Goal: Download file/media: Obtain a digital file from the website

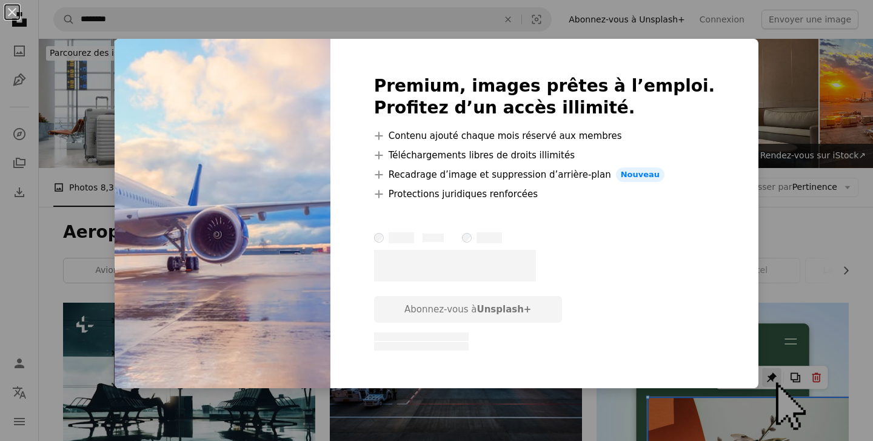
scroll to position [736, 0]
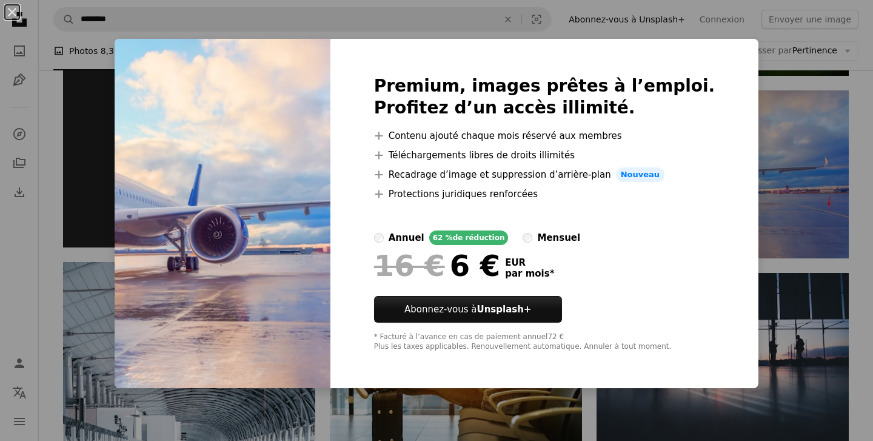
click at [741, 155] on div "An X shape Premium, images prêtes à l’emploi. Profitez d’un accès illimité. A p…" at bounding box center [436, 220] width 873 height 441
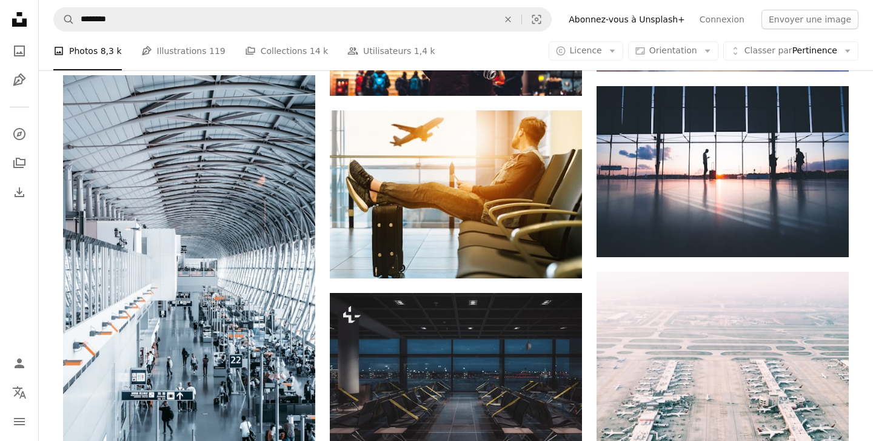
scroll to position [924, 0]
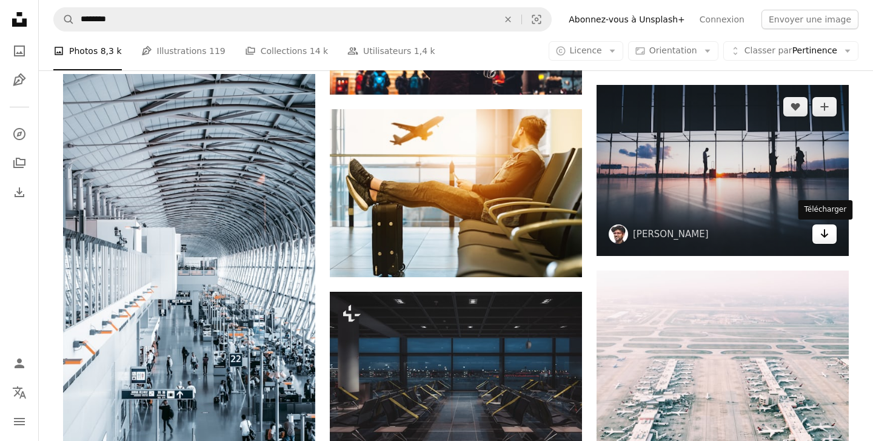
click at [825, 229] on icon "Télécharger" at bounding box center [825, 233] width 8 height 8
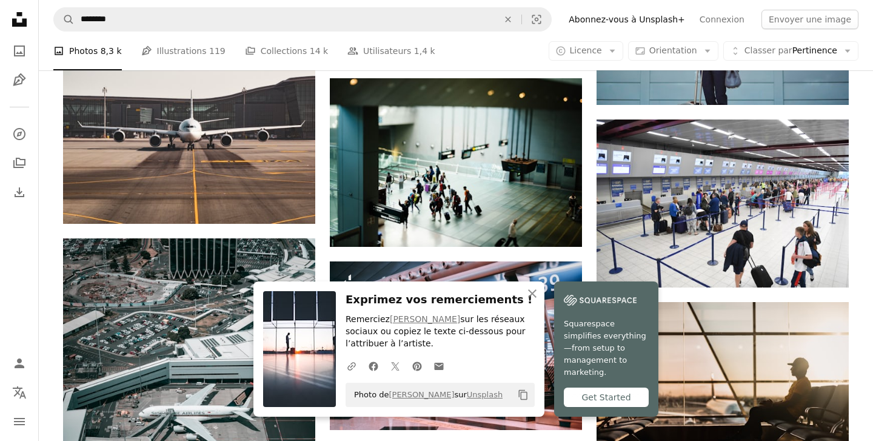
scroll to position [1527, 0]
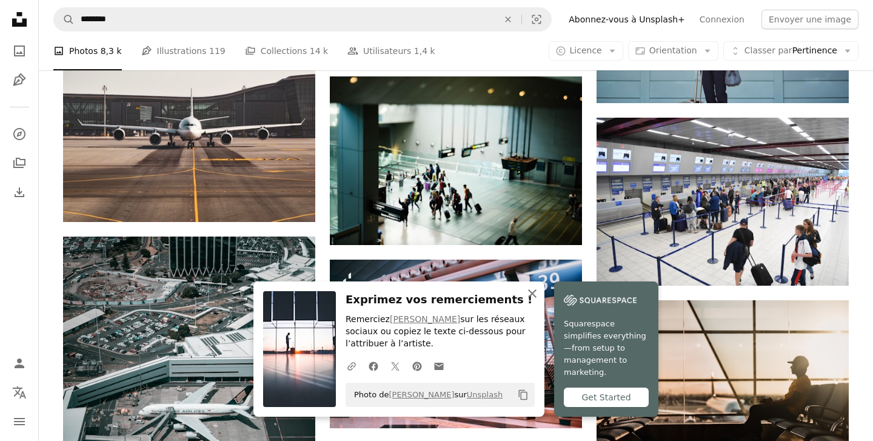
click at [528, 297] on icon "An X shape" at bounding box center [532, 293] width 15 height 15
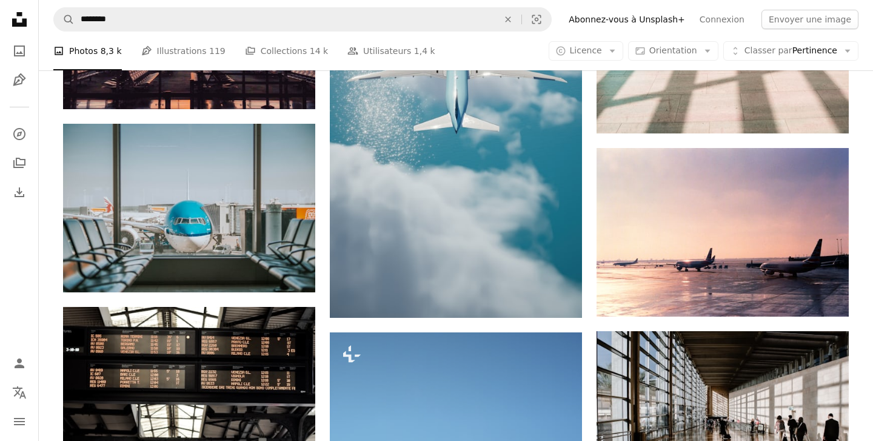
scroll to position [2648, 0]
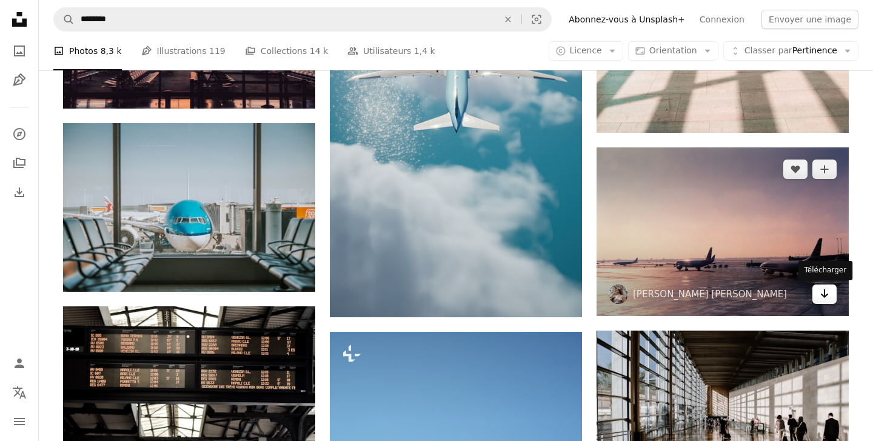
click at [824, 295] on icon "Arrow pointing down" at bounding box center [825, 293] width 10 height 15
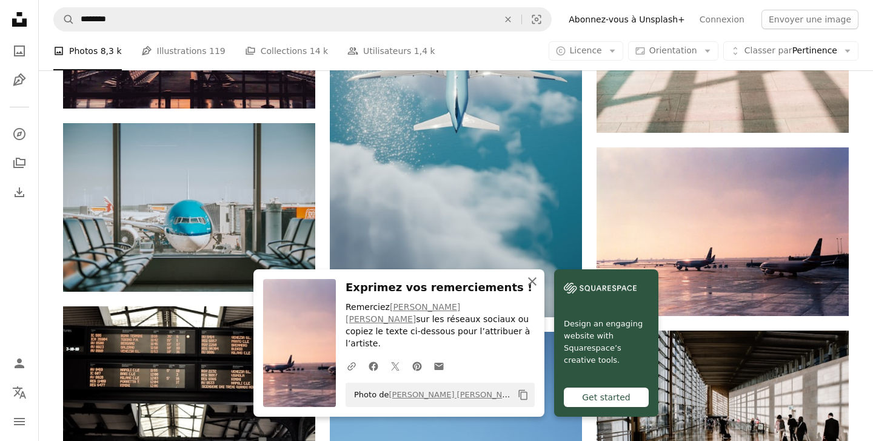
click at [537, 289] on icon "An X shape" at bounding box center [532, 281] width 15 height 15
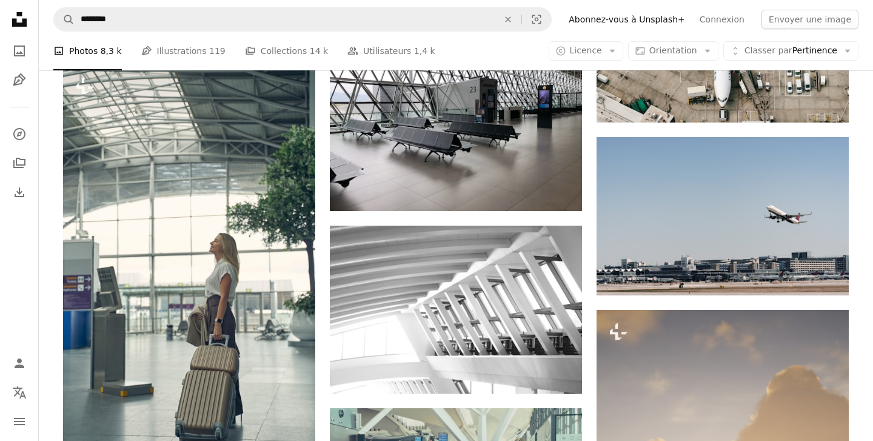
scroll to position [5593, 0]
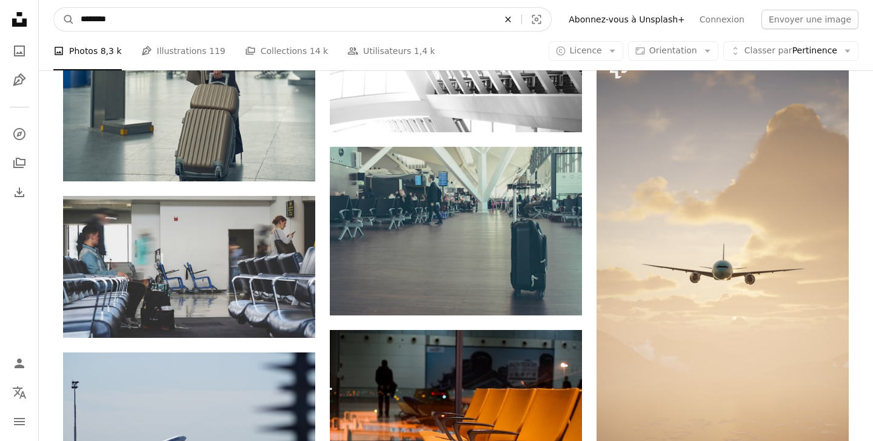
click at [522, 16] on icon "An X shape" at bounding box center [508, 20] width 27 height 10
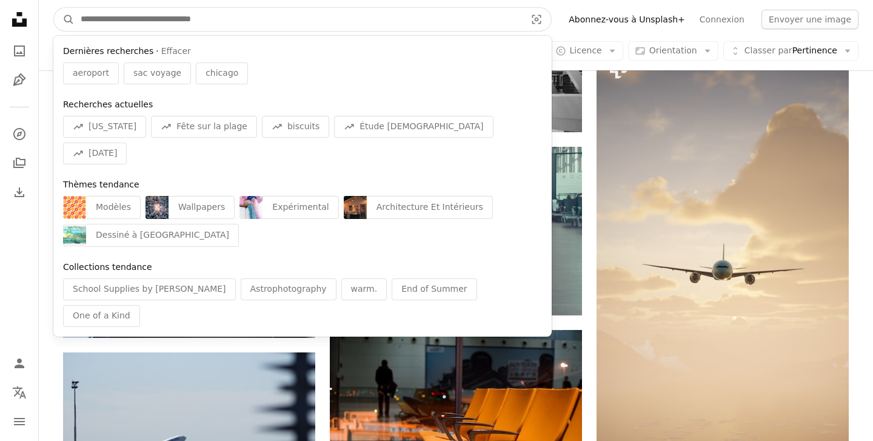
click at [483, 17] on input "Rechercher des visuels sur tout le site" at bounding box center [299, 19] width 448 height 23
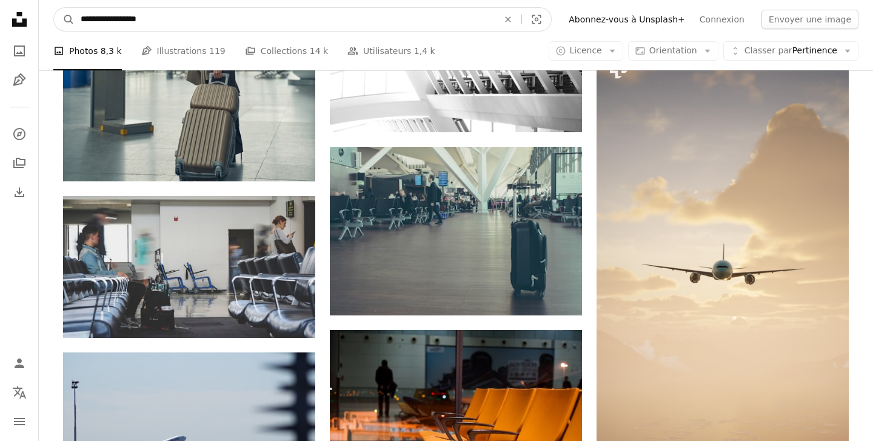
type input "**********"
click button "A magnifying glass" at bounding box center [64, 19] width 21 height 23
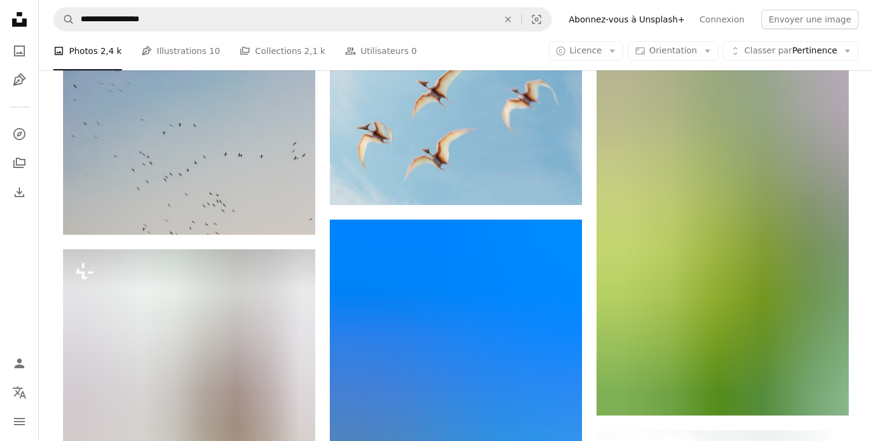
scroll to position [11099, 0]
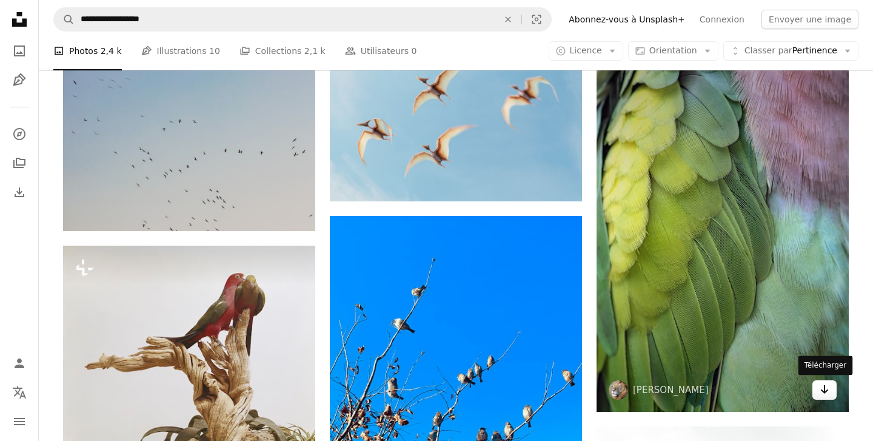
click at [819, 385] on link "Arrow pointing down" at bounding box center [825, 389] width 24 height 19
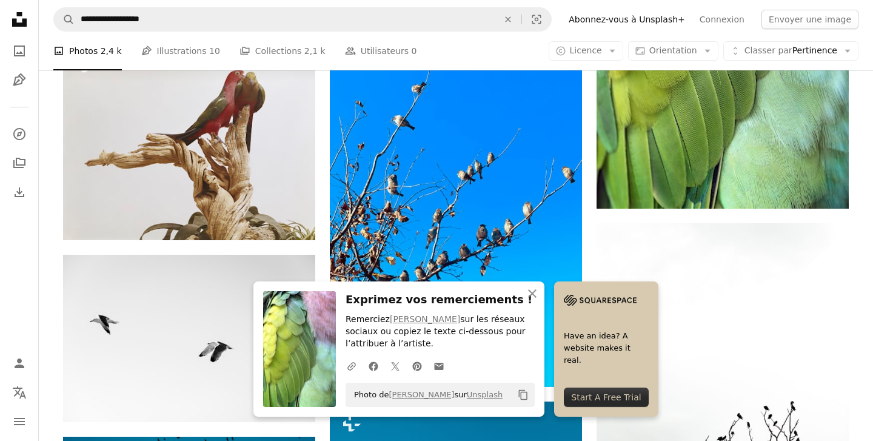
scroll to position [11344, 0]
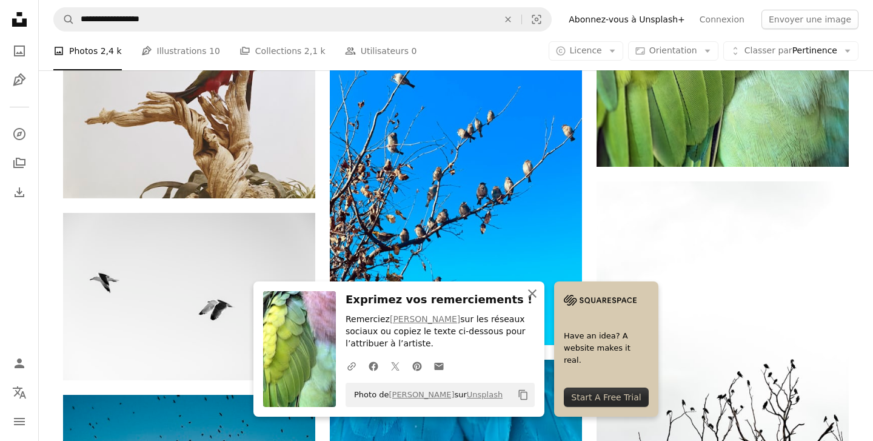
click at [540, 292] on button "An X shape Fermer" at bounding box center [532, 293] width 24 height 24
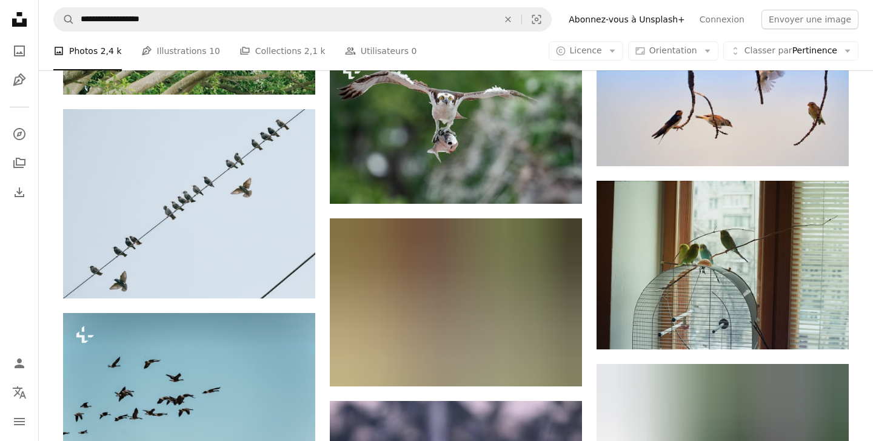
scroll to position [14974, 0]
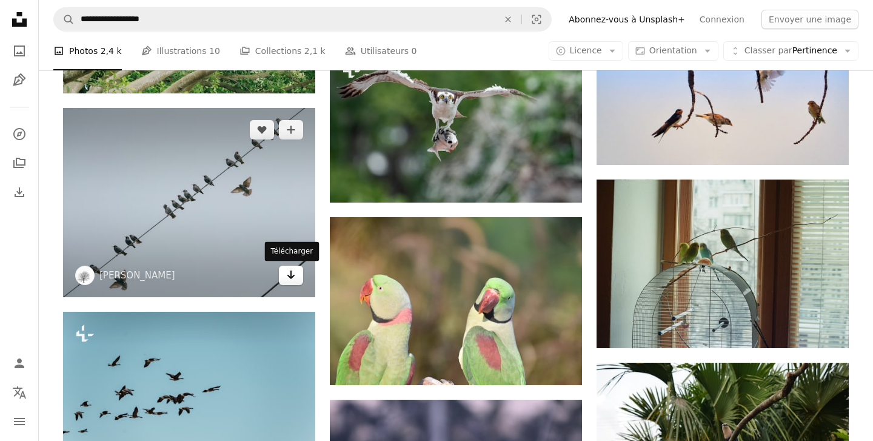
click at [286, 276] on icon "Arrow pointing down" at bounding box center [291, 275] width 10 height 15
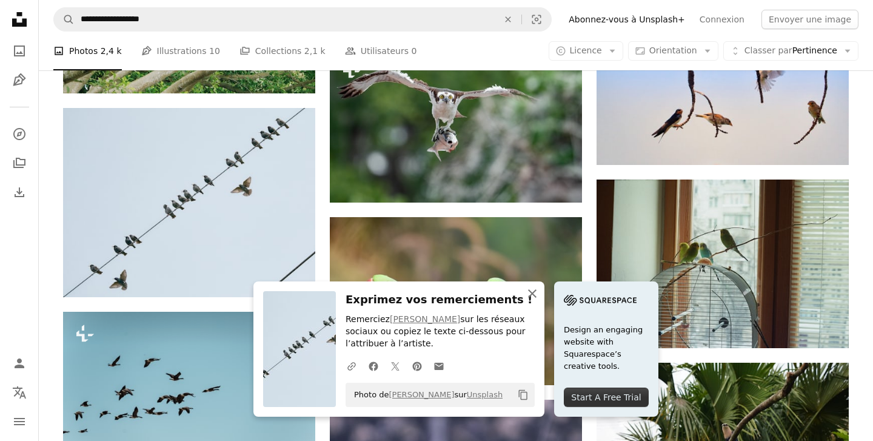
click at [534, 297] on icon "An X shape" at bounding box center [532, 293] width 15 height 15
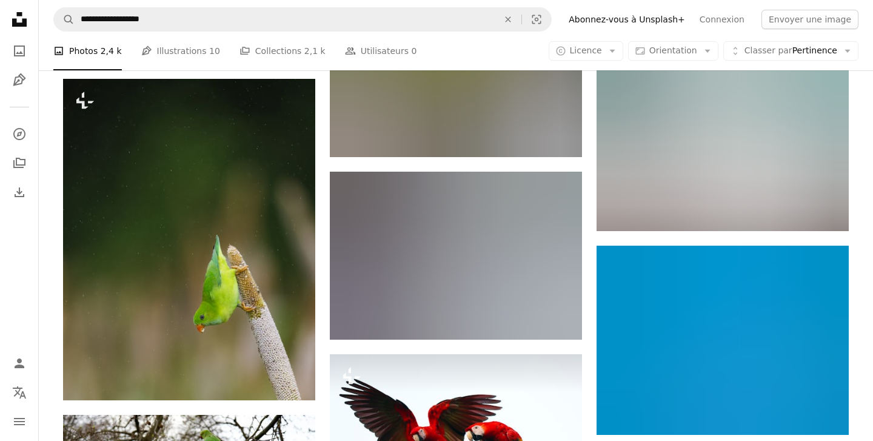
scroll to position [16618, 0]
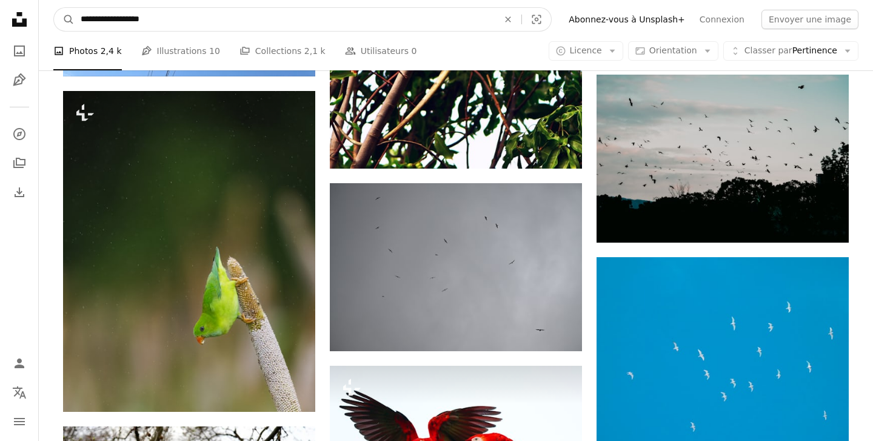
drag, startPoint x: 177, startPoint y: 19, endPoint x: 119, endPoint y: 18, distance: 57.6
click at [119, 18] on input "**********" at bounding box center [285, 19] width 420 height 23
type input "**********"
click button "A magnifying glass" at bounding box center [64, 19] width 21 height 23
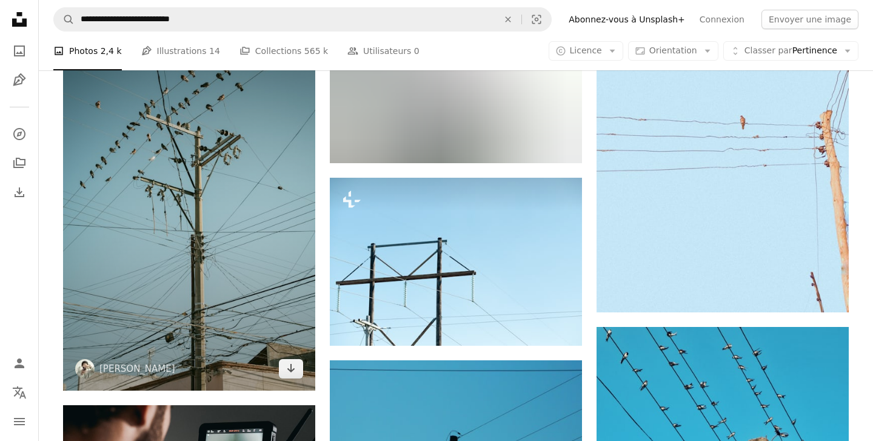
scroll to position [1986, 0]
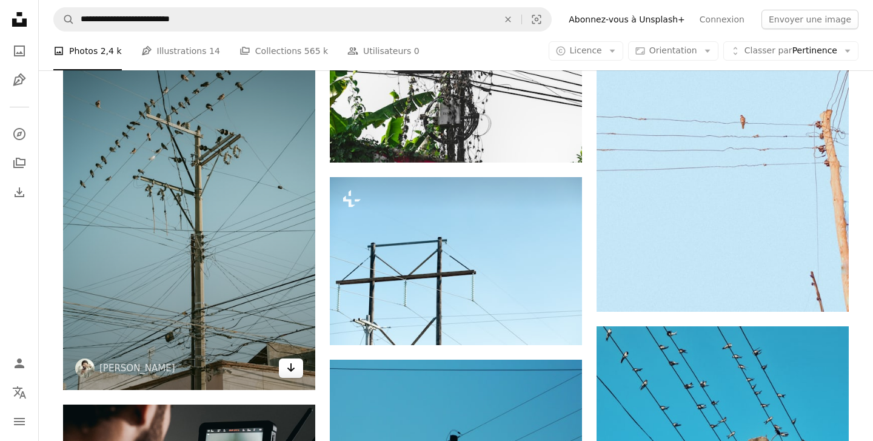
click at [286, 372] on icon "Arrow pointing down" at bounding box center [291, 367] width 10 height 15
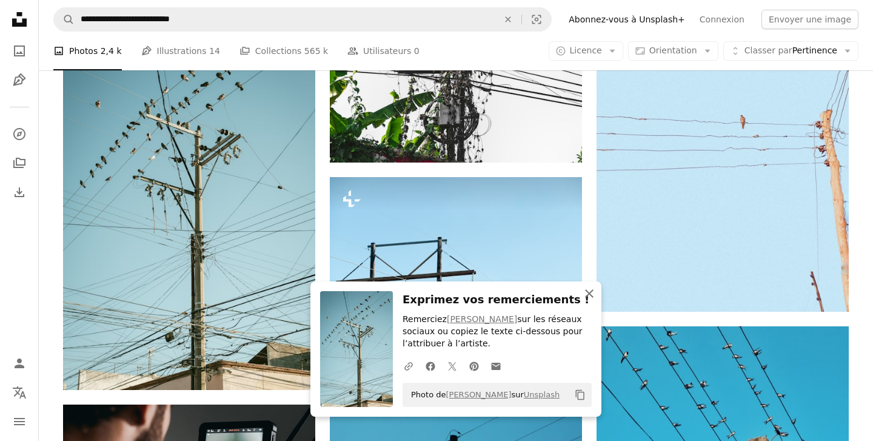
click at [587, 293] on icon "An X shape" at bounding box center [589, 293] width 15 height 15
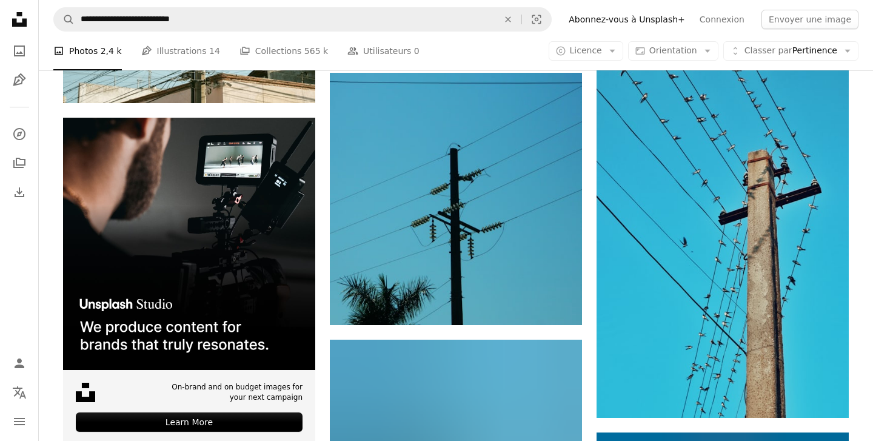
scroll to position [2280, 0]
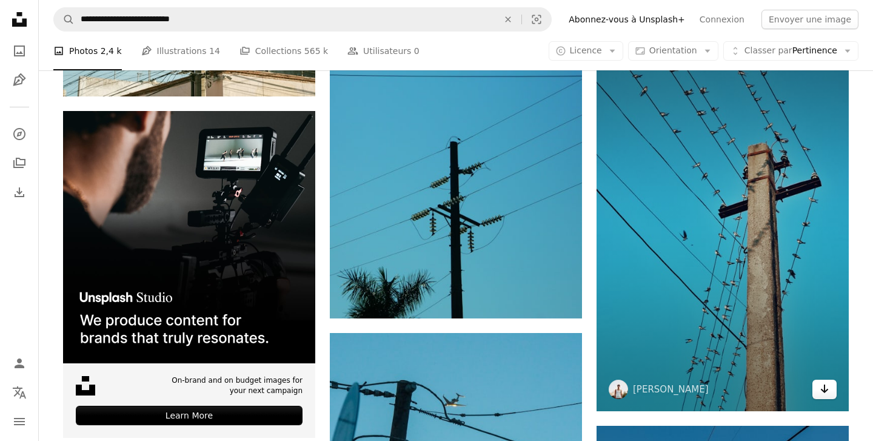
click at [829, 389] on icon "Arrow pointing down" at bounding box center [825, 389] width 10 height 15
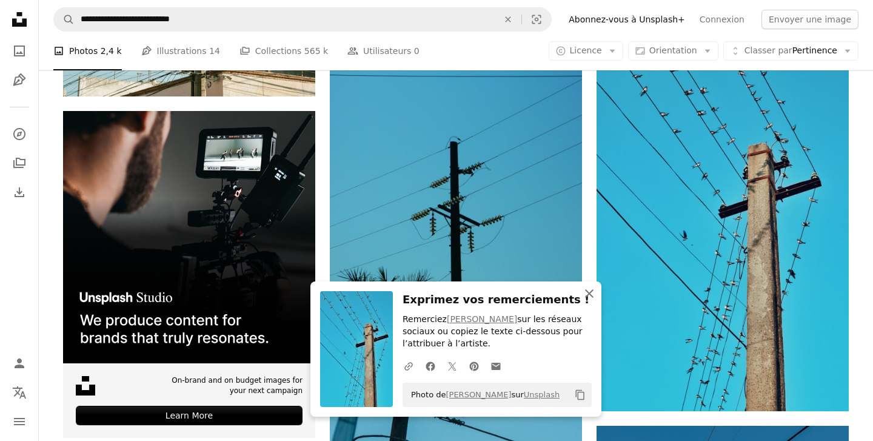
click at [590, 294] on icon "button" at bounding box center [589, 293] width 8 height 8
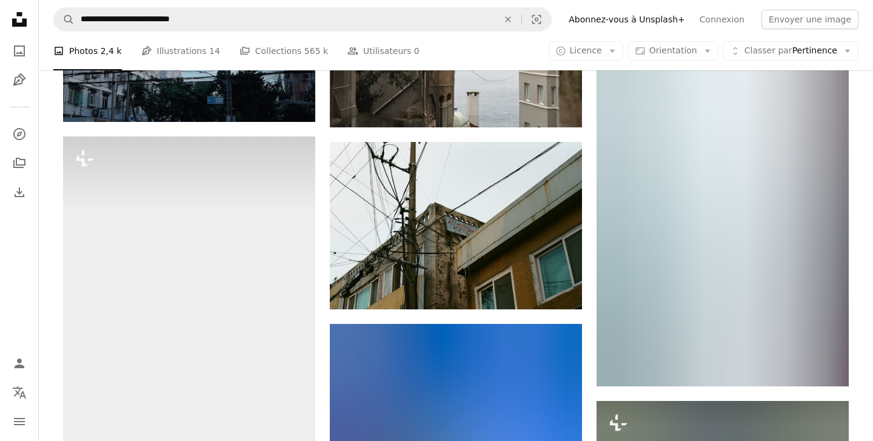
scroll to position [5712, 0]
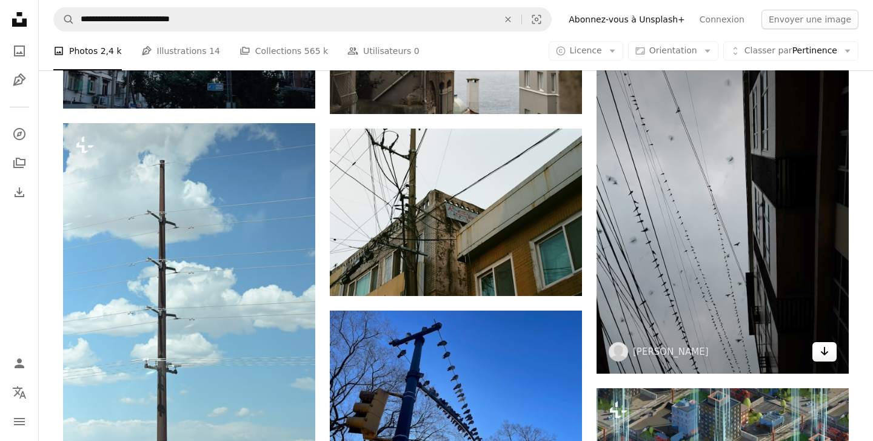
click at [832, 355] on link "Arrow pointing down" at bounding box center [825, 351] width 24 height 19
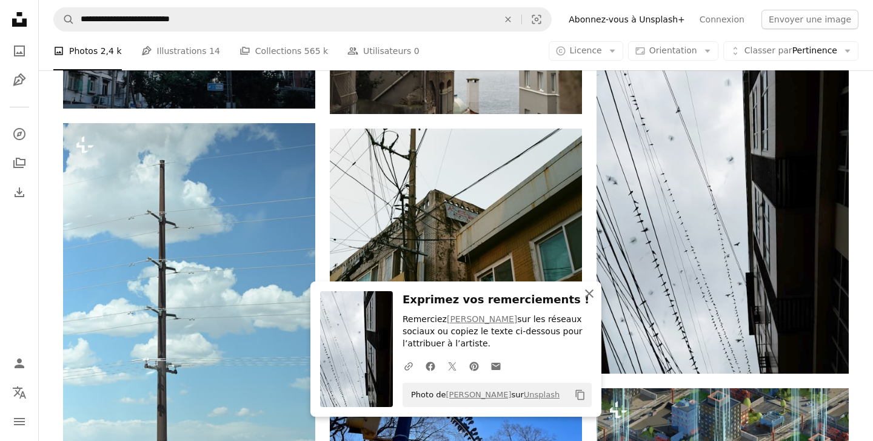
click at [593, 289] on icon "An X shape" at bounding box center [589, 293] width 15 height 15
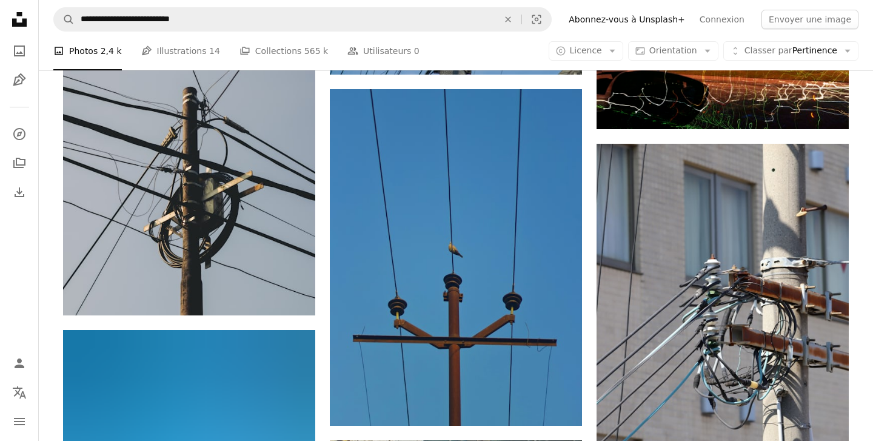
scroll to position [9065, 0]
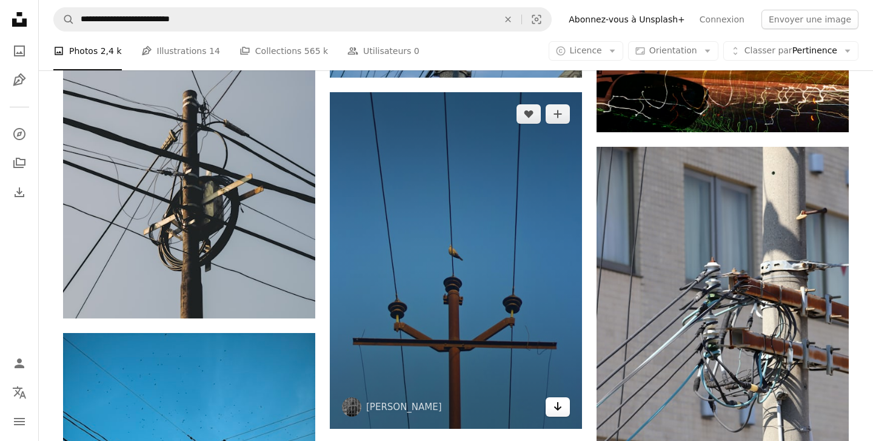
click at [562, 410] on icon "Arrow pointing down" at bounding box center [558, 406] width 10 height 15
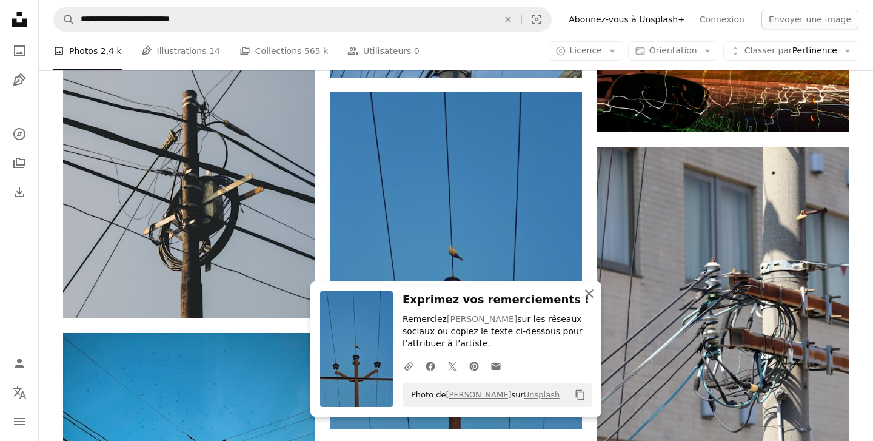
click at [588, 300] on icon "An X shape" at bounding box center [589, 293] width 15 height 15
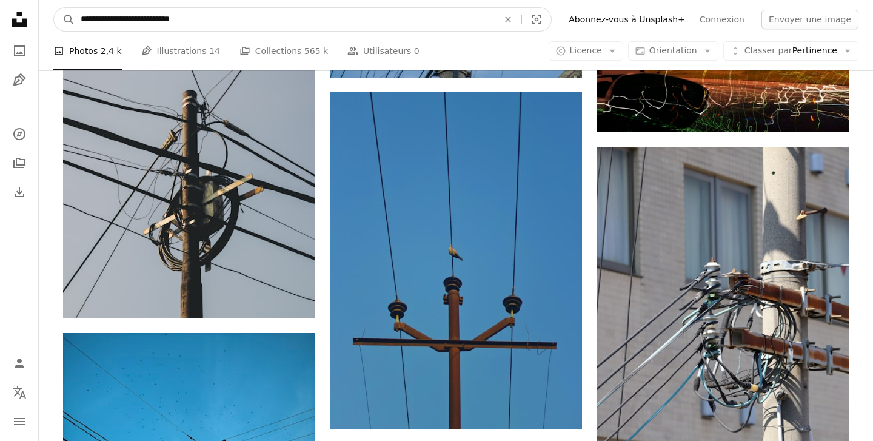
drag, startPoint x: 207, startPoint y: 22, endPoint x: 118, endPoint y: 21, distance: 89.2
click at [118, 21] on input "**********" at bounding box center [285, 19] width 420 height 23
type input "**********"
click button "A magnifying glass" at bounding box center [64, 19] width 21 height 23
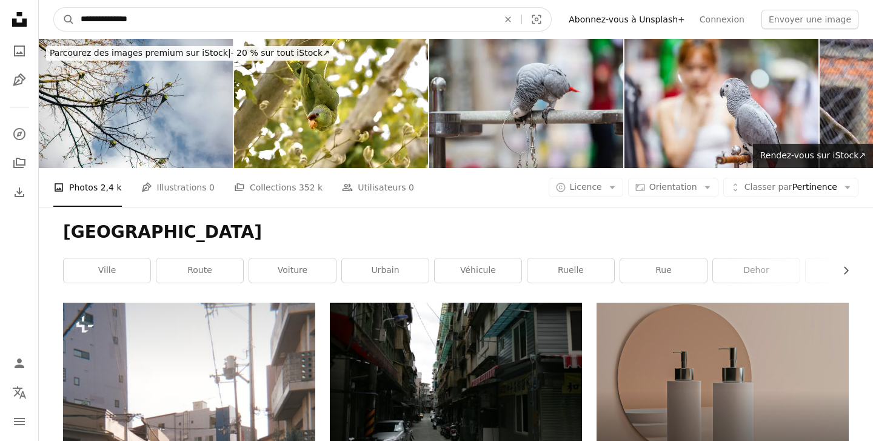
drag, startPoint x: 150, startPoint y: 12, endPoint x: 99, endPoint y: 13, distance: 50.4
click at [101, 13] on input "**********" at bounding box center [285, 19] width 420 height 23
click at [522, 15] on icon "An X shape" at bounding box center [508, 20] width 27 height 10
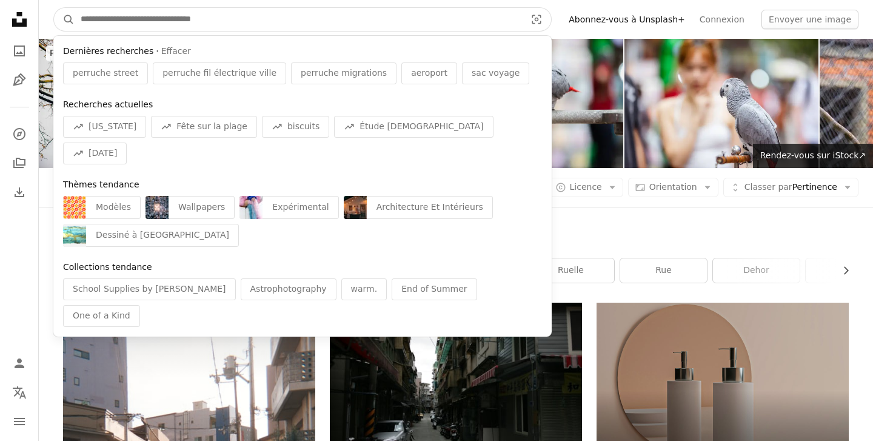
click at [503, 18] on input "Rechercher des visuels sur tout le site" at bounding box center [299, 19] width 448 height 23
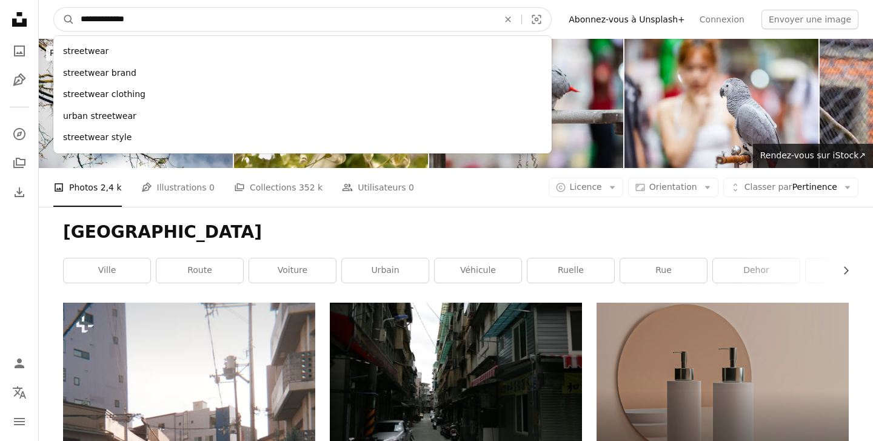
type input "**********"
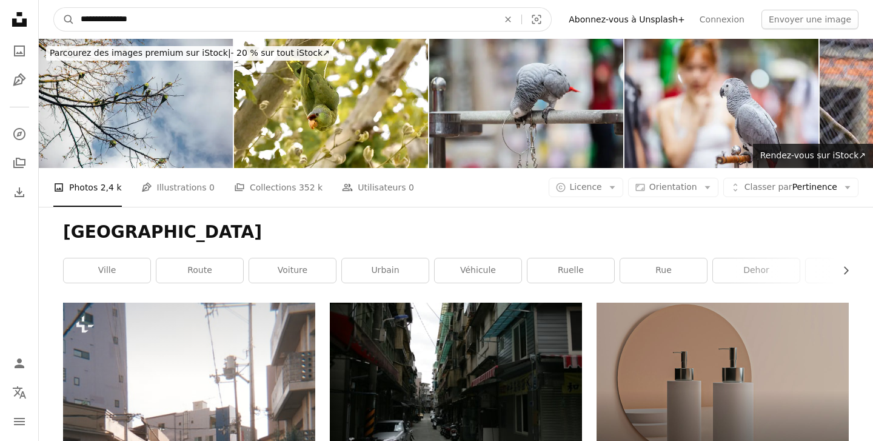
click button "A magnifying glass" at bounding box center [64, 19] width 21 height 23
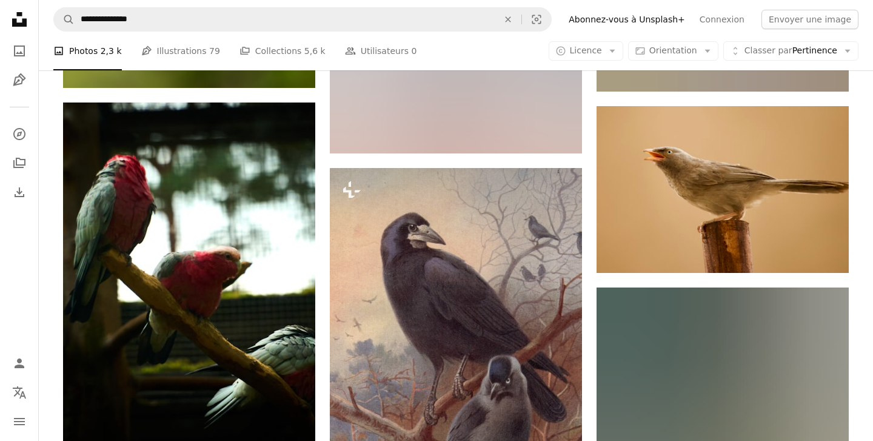
scroll to position [8934, 0]
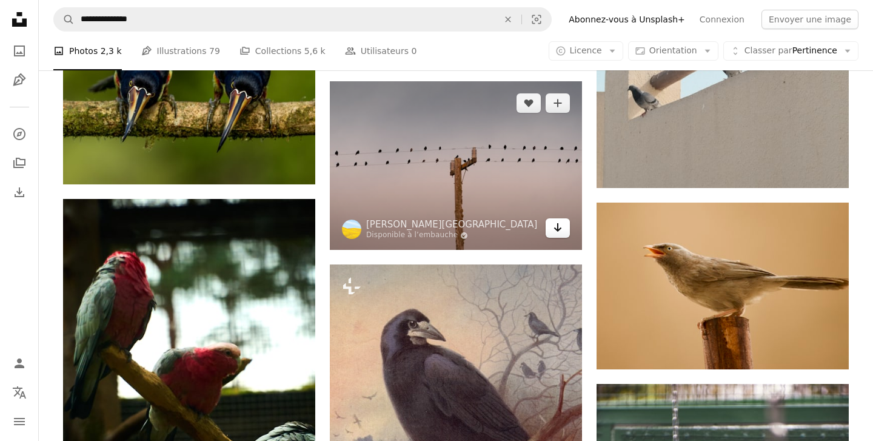
click at [564, 227] on link "Arrow pointing down" at bounding box center [558, 227] width 24 height 19
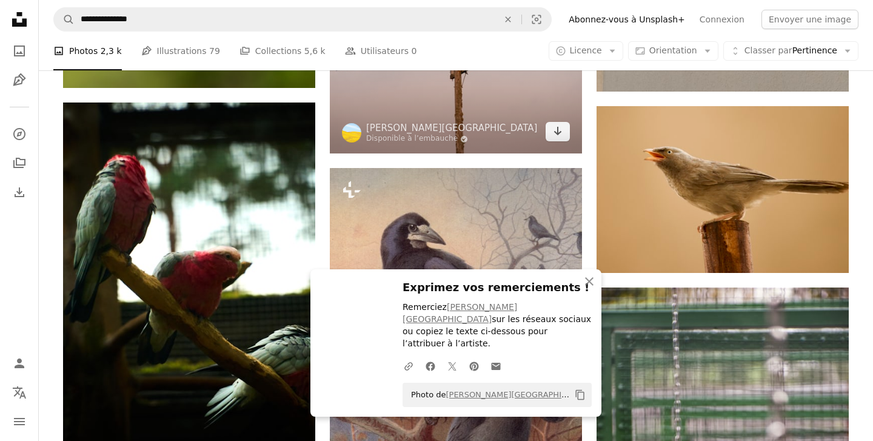
scroll to position [9030, 0]
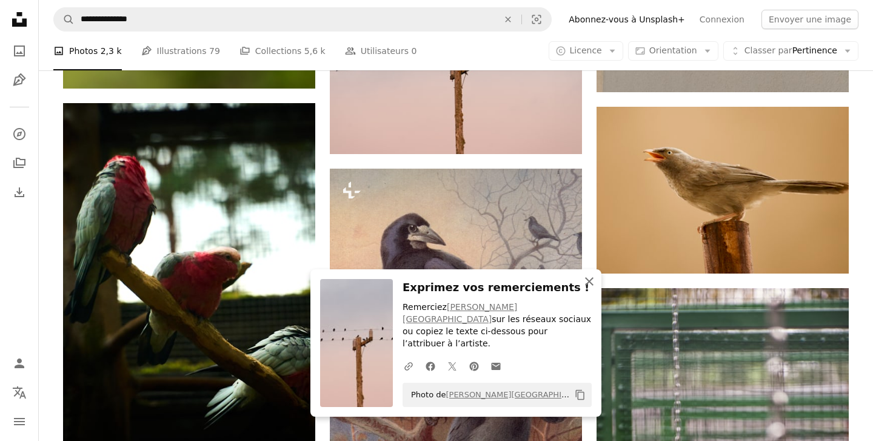
click at [590, 289] on icon "An X shape" at bounding box center [589, 281] width 15 height 15
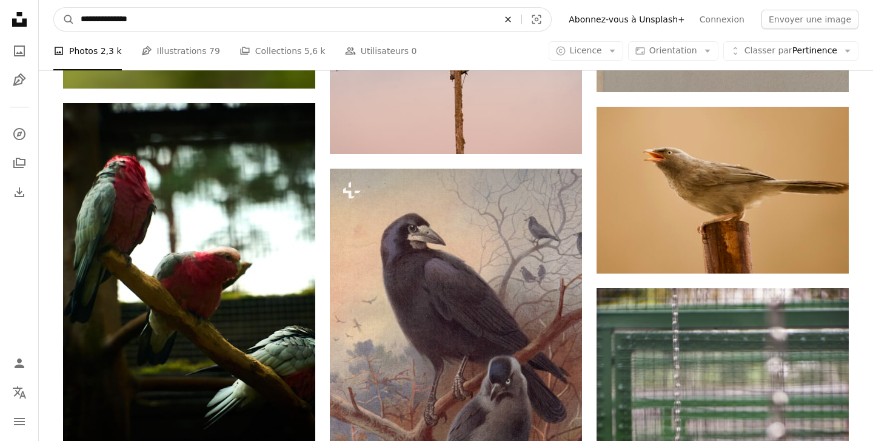
click at [522, 22] on icon "An X shape" at bounding box center [508, 20] width 27 height 10
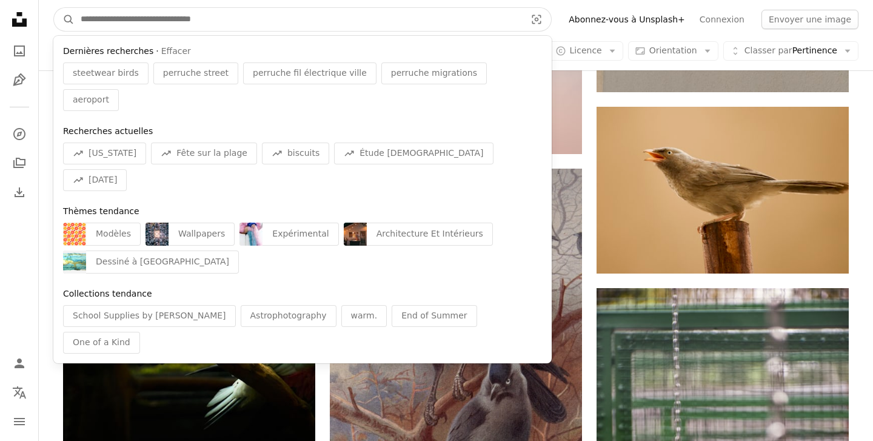
click at [420, 19] on input "Rechercher des visuels sur tout le site" at bounding box center [299, 19] width 448 height 23
type input "*"
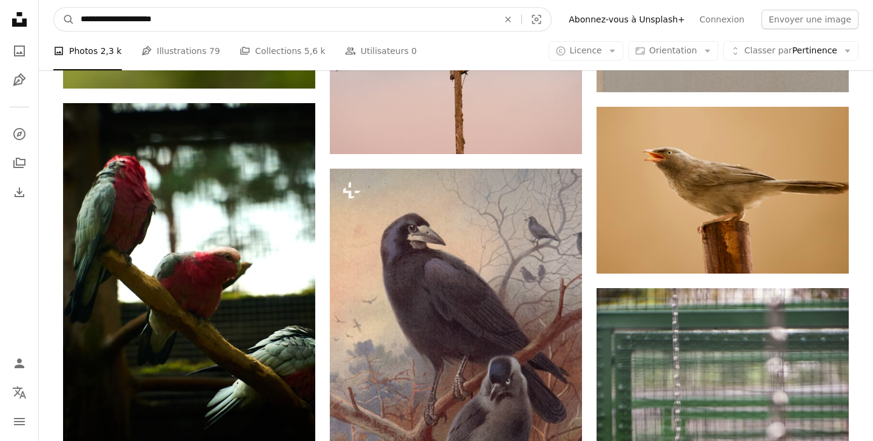
type input "**********"
click button "A magnifying glass" at bounding box center [64, 19] width 21 height 23
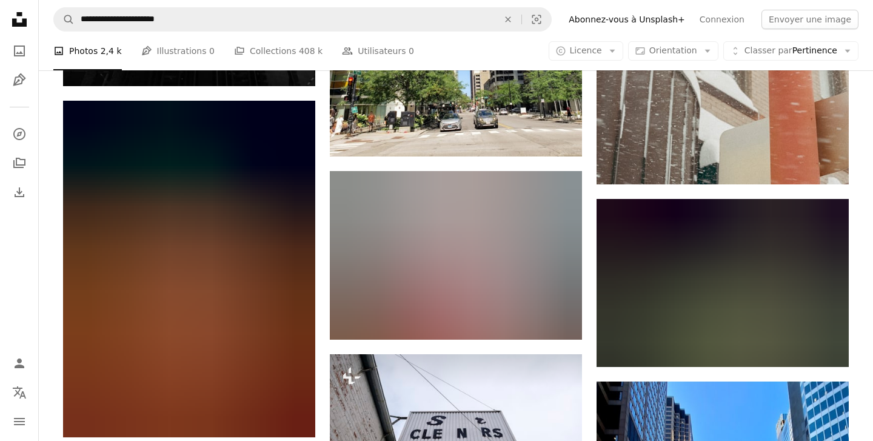
scroll to position [1211, 0]
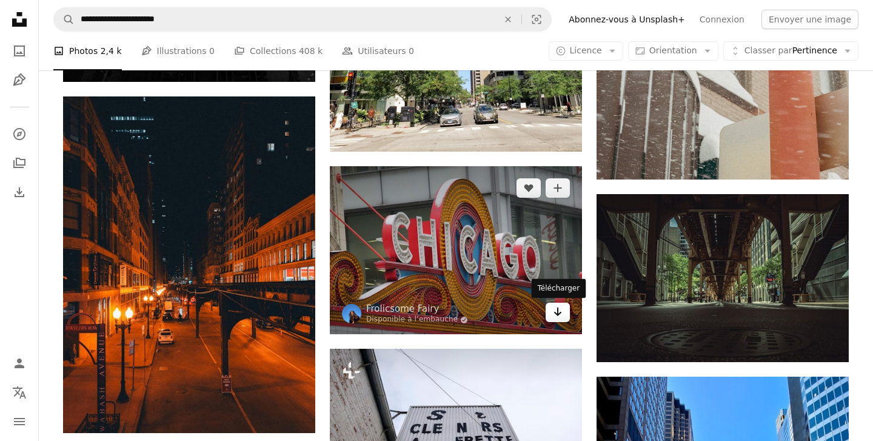
click at [562, 314] on icon "Arrow pointing down" at bounding box center [558, 312] width 10 height 15
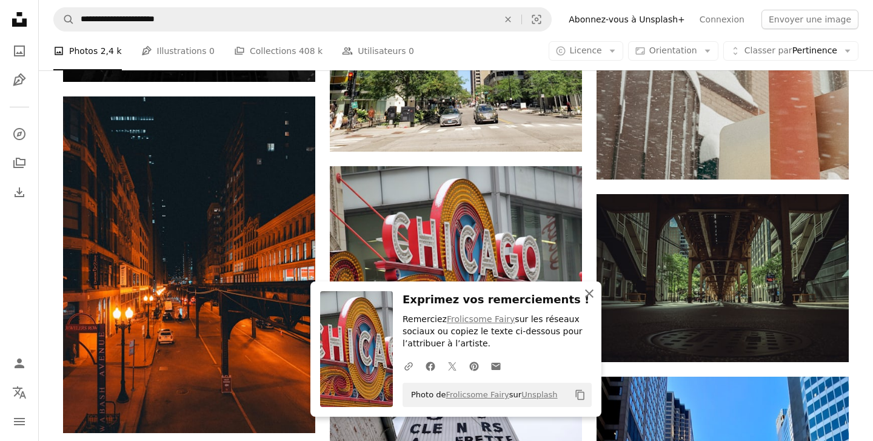
click at [588, 295] on icon "button" at bounding box center [589, 293] width 8 height 8
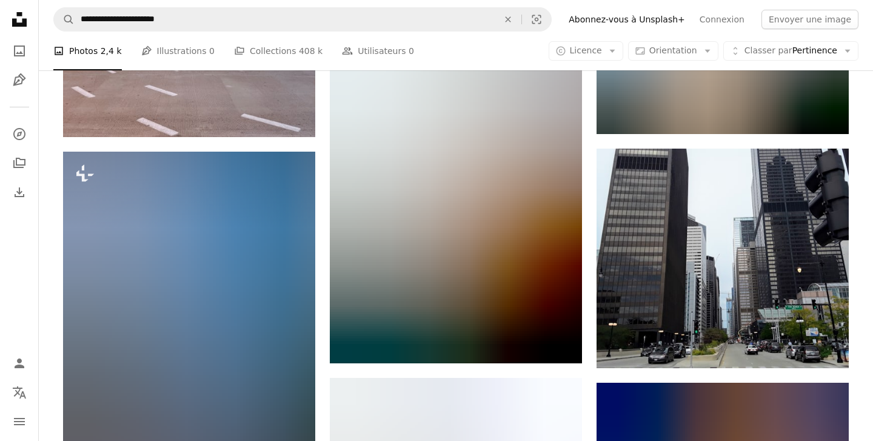
scroll to position [15701, 0]
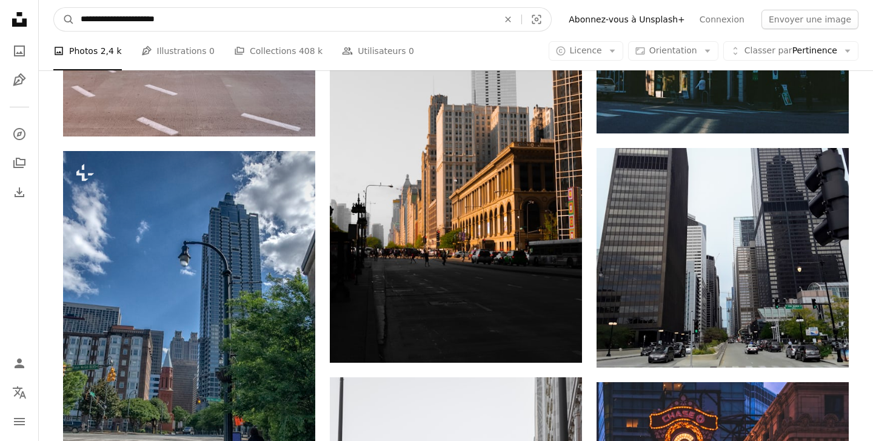
drag, startPoint x: 127, startPoint y: 18, endPoint x: 75, endPoint y: 16, distance: 52.2
click at [75, 16] on input "**********" at bounding box center [285, 19] width 420 height 23
click at [141, 21] on input "**********" at bounding box center [285, 19] width 420 height 23
type input "**********"
click button "A magnifying glass" at bounding box center [64, 19] width 21 height 23
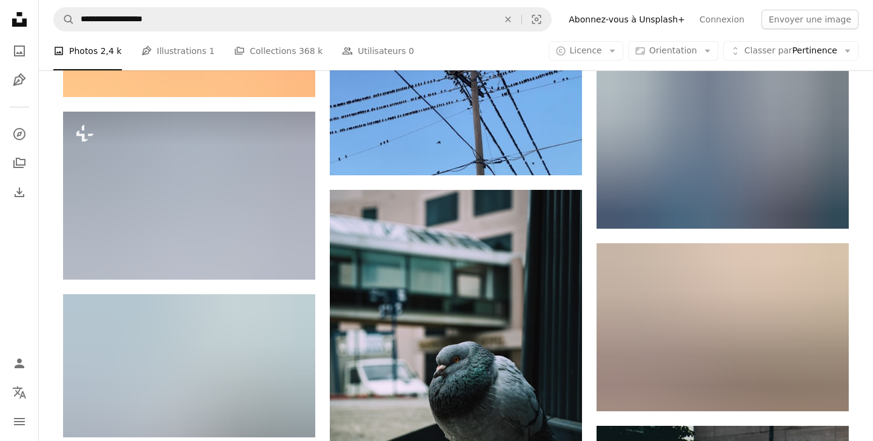
scroll to position [22872, 0]
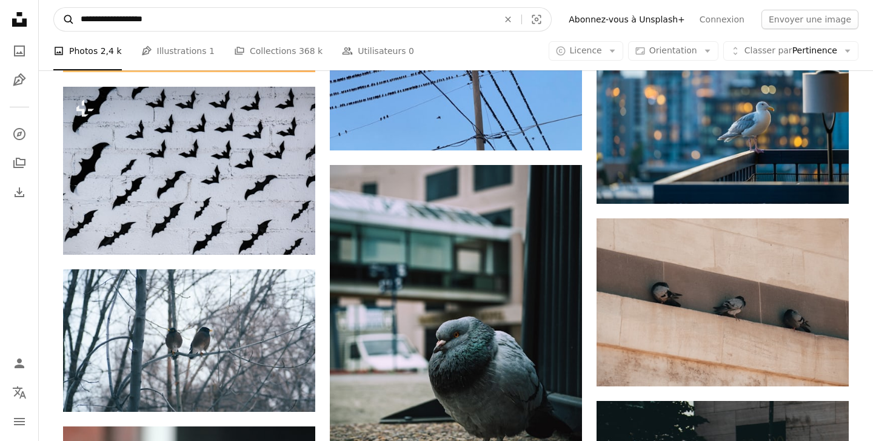
drag, startPoint x: 106, startPoint y: 19, endPoint x: 68, endPoint y: 13, distance: 38.1
click at [68, 13] on form "**********" at bounding box center [302, 19] width 499 height 24
type input "**********"
click button "A magnifying glass" at bounding box center [64, 19] width 21 height 23
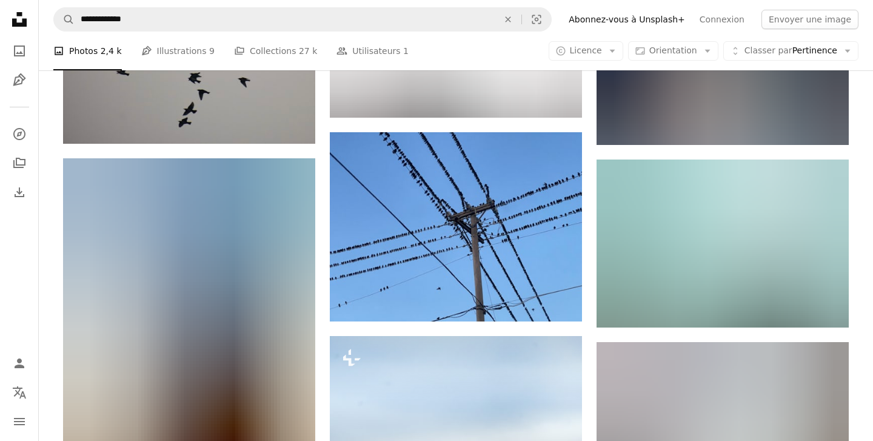
scroll to position [15674, 0]
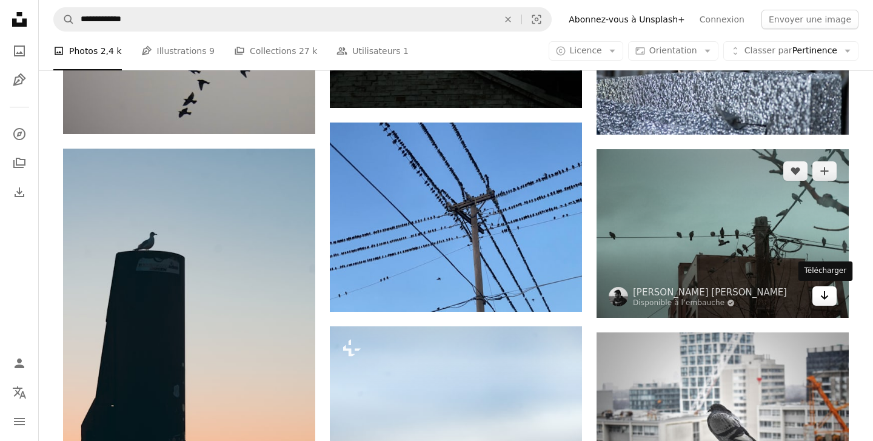
click at [822, 295] on icon "Télécharger" at bounding box center [825, 295] width 8 height 8
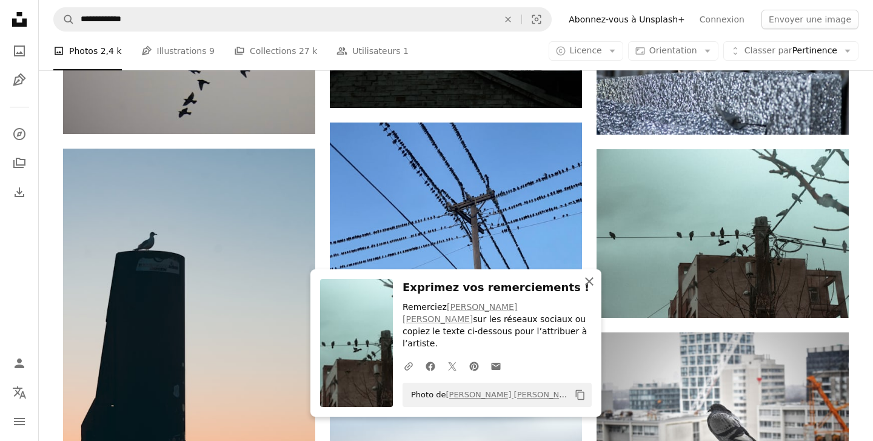
click at [585, 289] on icon "An X shape" at bounding box center [589, 281] width 15 height 15
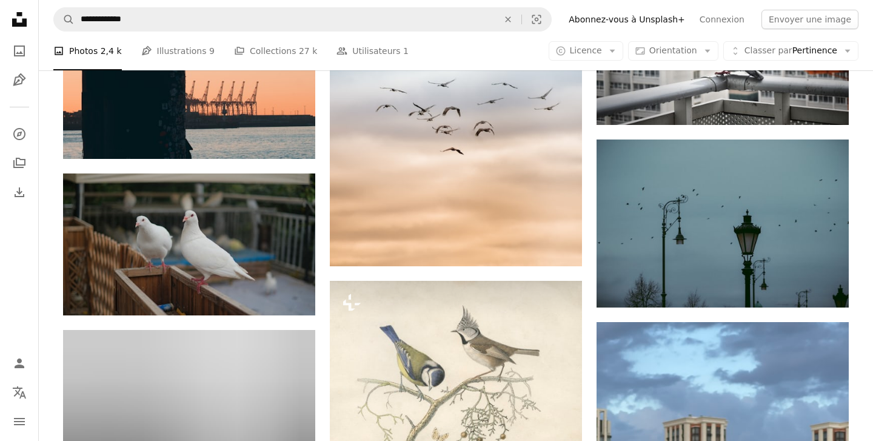
scroll to position [16052, 0]
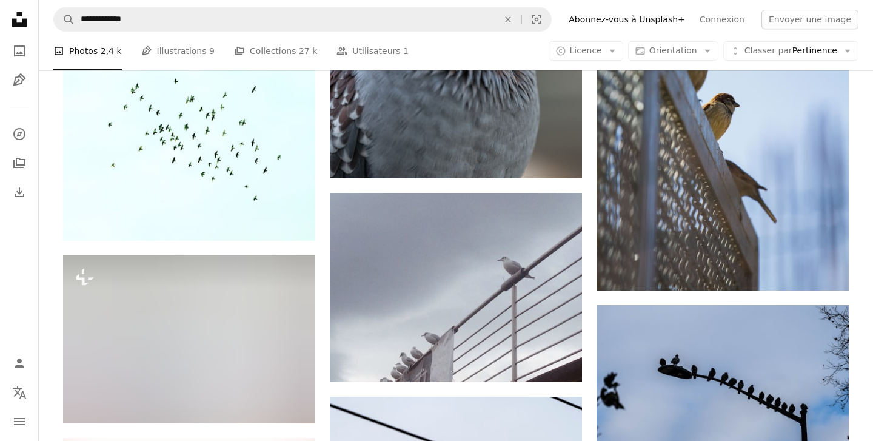
scroll to position [20092, 0]
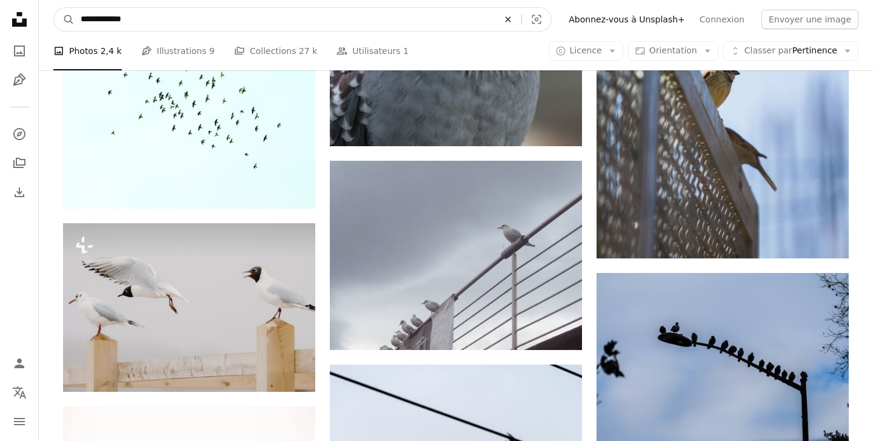
click at [522, 22] on icon "An X shape" at bounding box center [508, 20] width 27 height 10
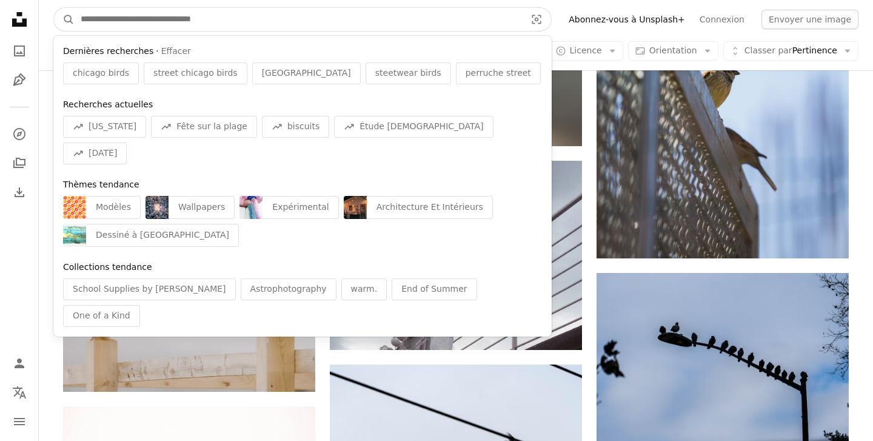
click at [489, 22] on input "Rechercher des visuels sur tout le site" at bounding box center [299, 19] width 448 height 23
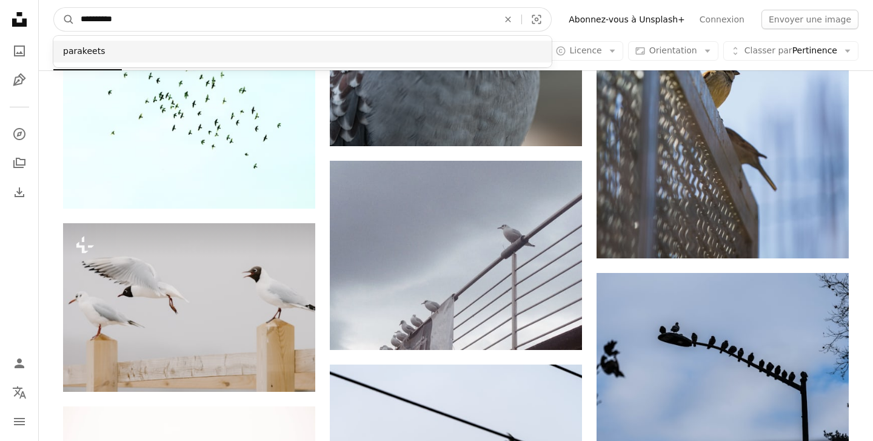
type input "*********"
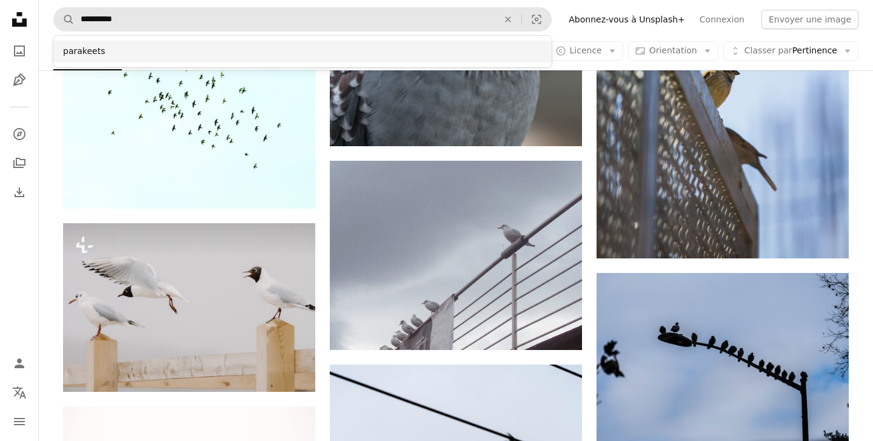
click at [429, 53] on div "parakeets" at bounding box center [302, 52] width 499 height 22
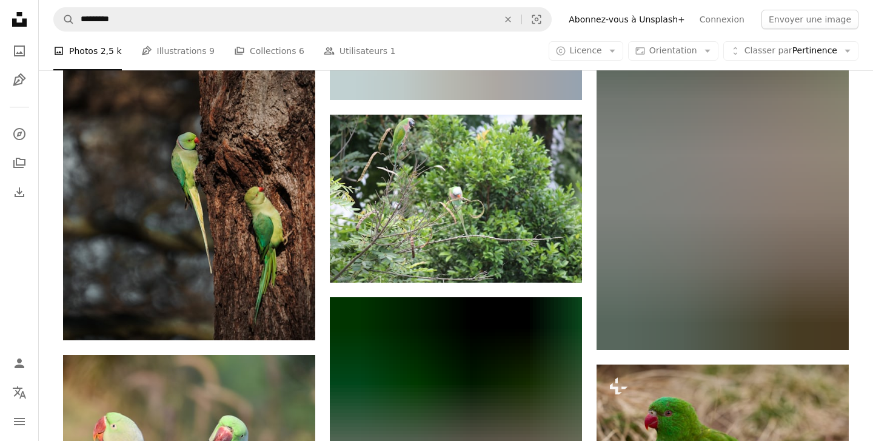
scroll to position [1786, 0]
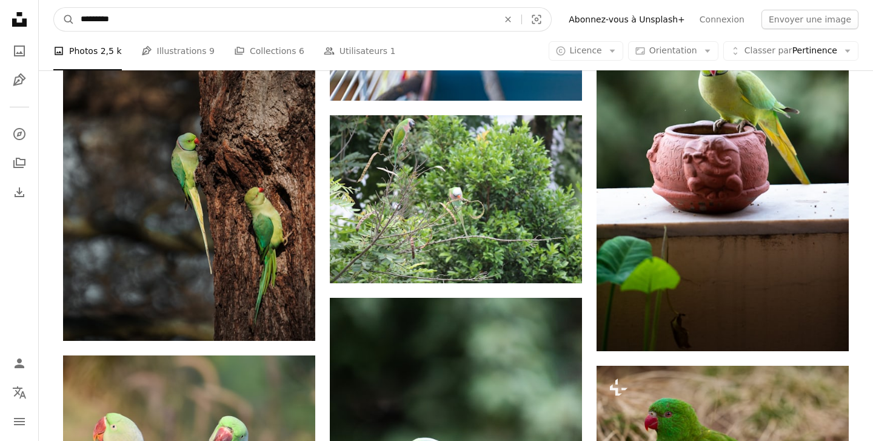
click at [218, 21] on input "*********" at bounding box center [285, 19] width 420 height 23
type input "**********"
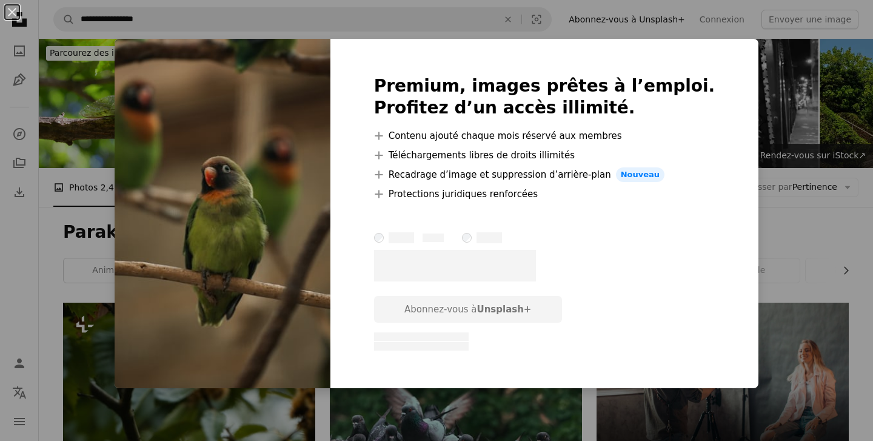
scroll to position [618, 0]
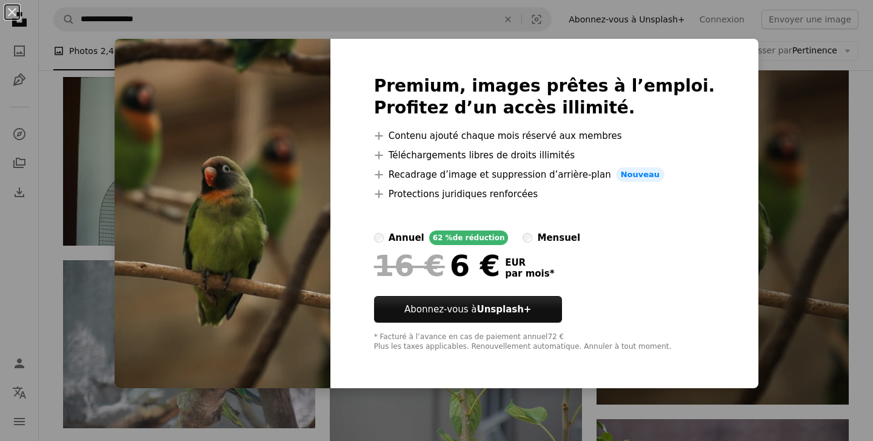
click at [769, 214] on div "An X shape Premium, images prêtes à l’emploi. Profitez d’un accès illimité. A p…" at bounding box center [436, 220] width 873 height 441
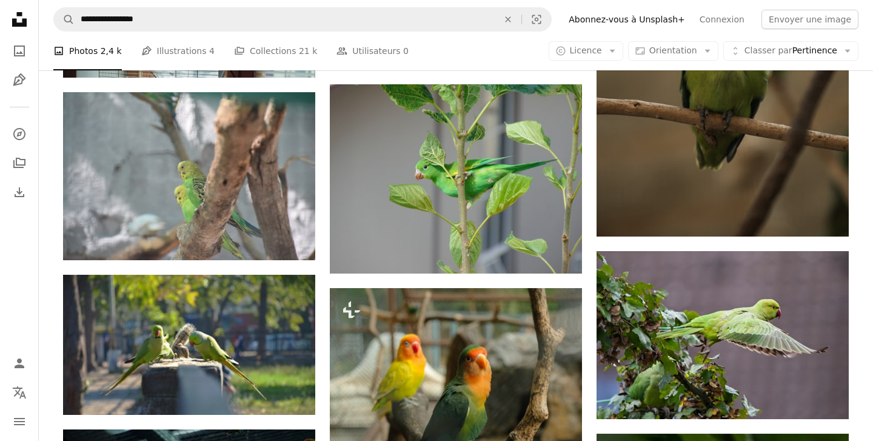
scroll to position [790, 0]
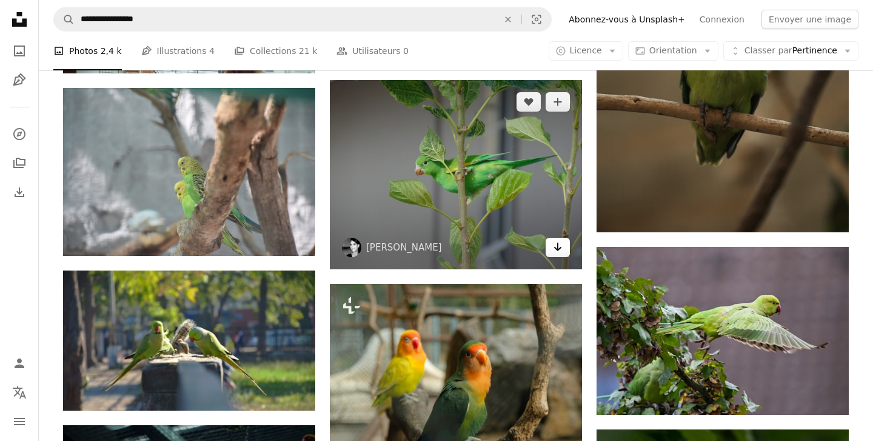
click at [557, 243] on icon "Télécharger" at bounding box center [558, 247] width 8 height 8
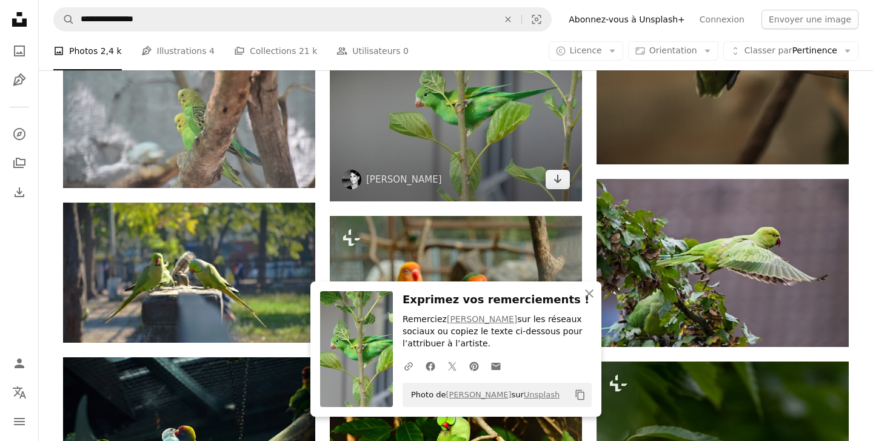
scroll to position [863, 0]
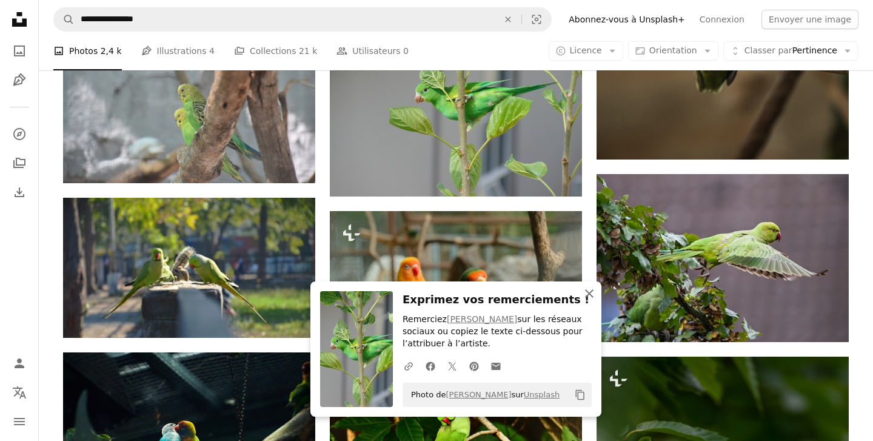
click at [593, 295] on icon "An X shape" at bounding box center [589, 293] width 15 height 15
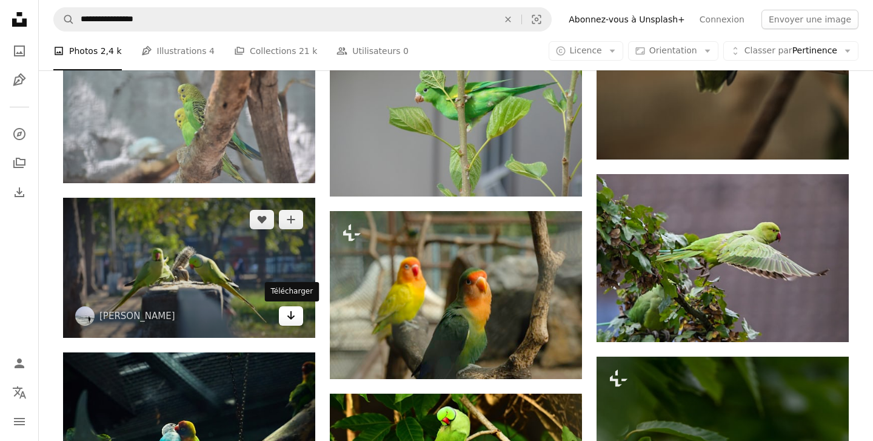
click at [296, 315] on link "Arrow pointing down" at bounding box center [291, 315] width 24 height 19
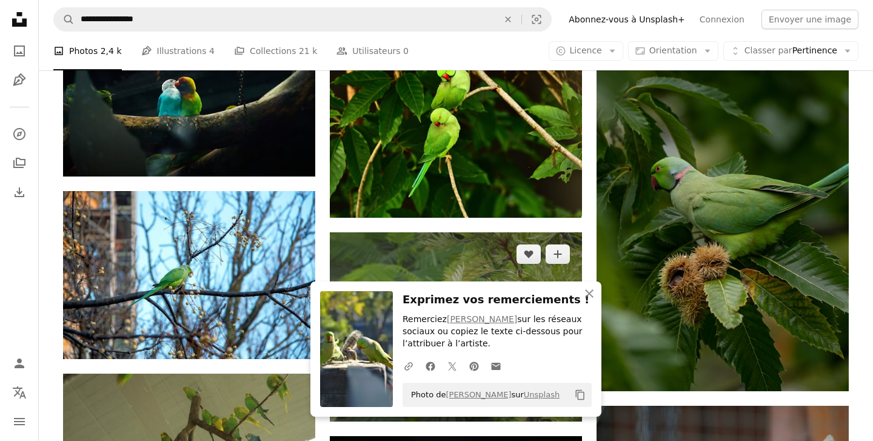
scroll to position [1204, 0]
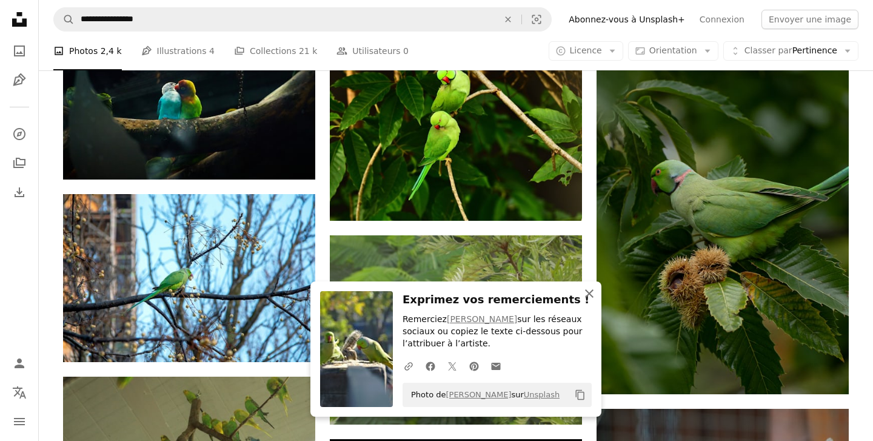
click at [589, 292] on icon "An X shape" at bounding box center [589, 293] width 15 height 15
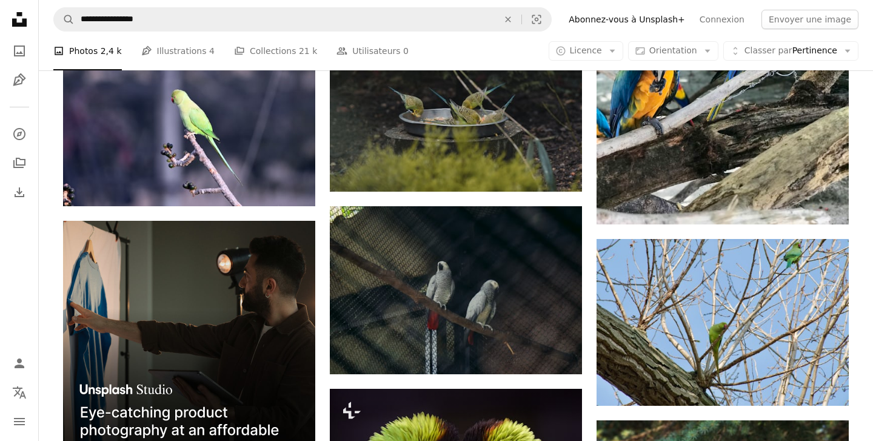
scroll to position [1919, 0]
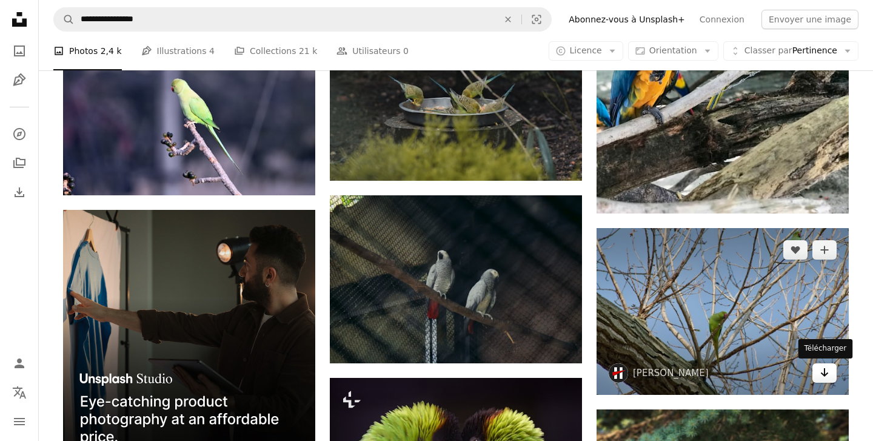
click at [819, 376] on link "Arrow pointing down" at bounding box center [825, 372] width 24 height 19
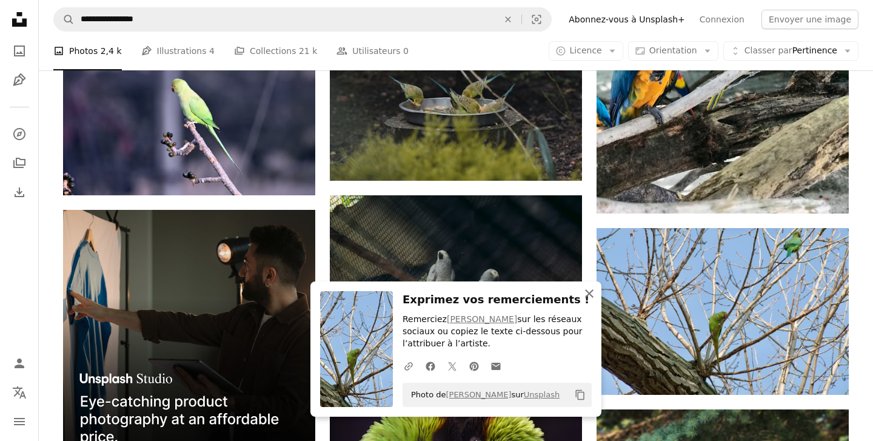
click at [592, 297] on icon "An X shape" at bounding box center [589, 293] width 15 height 15
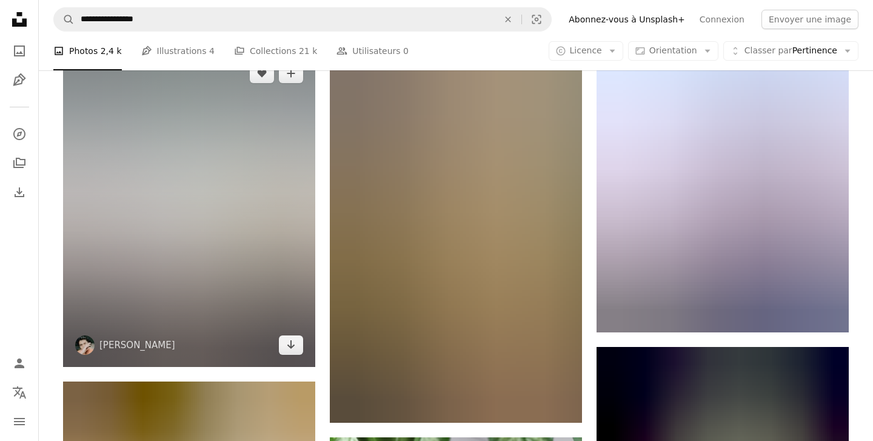
scroll to position [8003, 0]
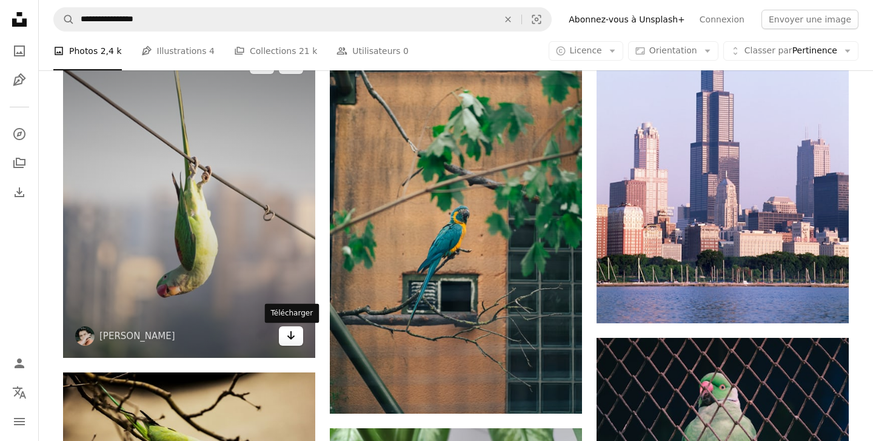
click at [292, 340] on icon "Télécharger" at bounding box center [292, 335] width 8 height 8
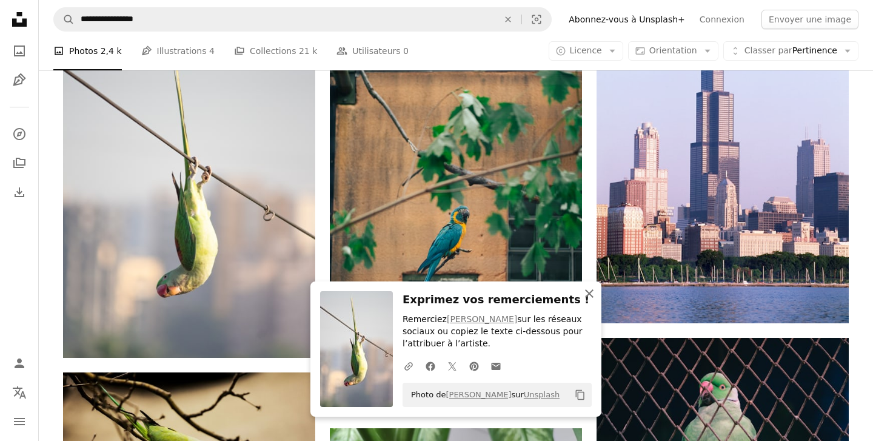
click at [593, 291] on icon "An X shape" at bounding box center [589, 293] width 15 height 15
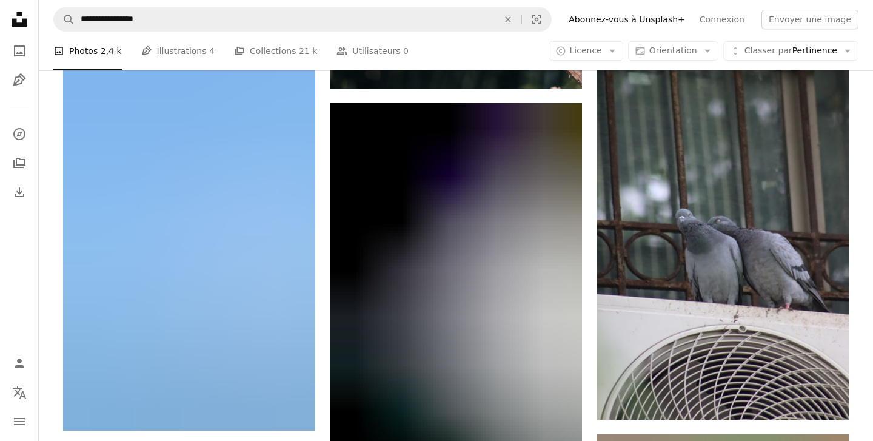
scroll to position [13152, 0]
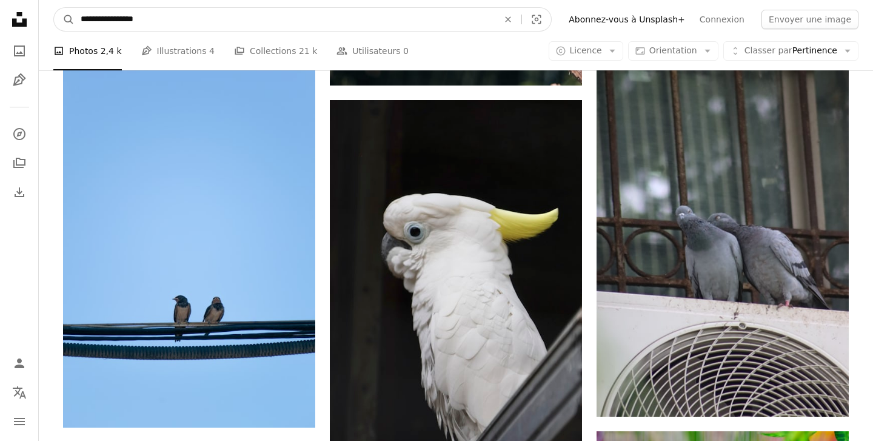
drag, startPoint x: 166, startPoint y: 19, endPoint x: 123, endPoint y: 21, distance: 43.1
click at [123, 21] on input "**********" at bounding box center [285, 19] width 420 height 23
type input "**********"
click button "A magnifying glass" at bounding box center [64, 19] width 21 height 23
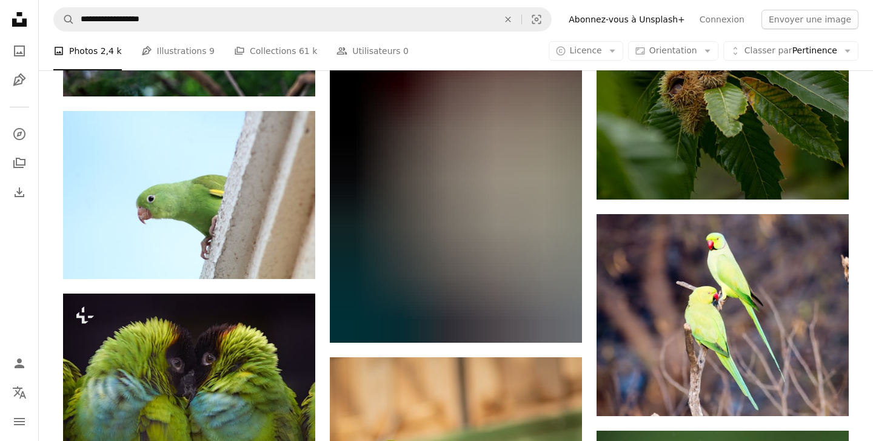
scroll to position [1300, 0]
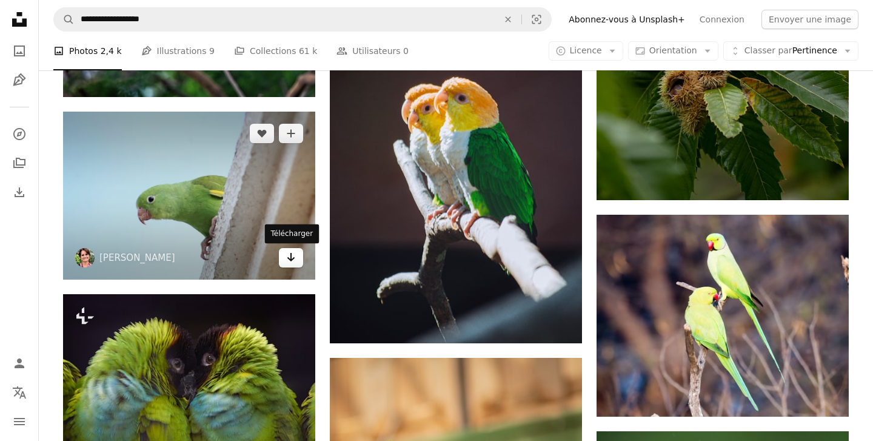
click at [294, 255] on icon "Arrow pointing down" at bounding box center [291, 257] width 10 height 15
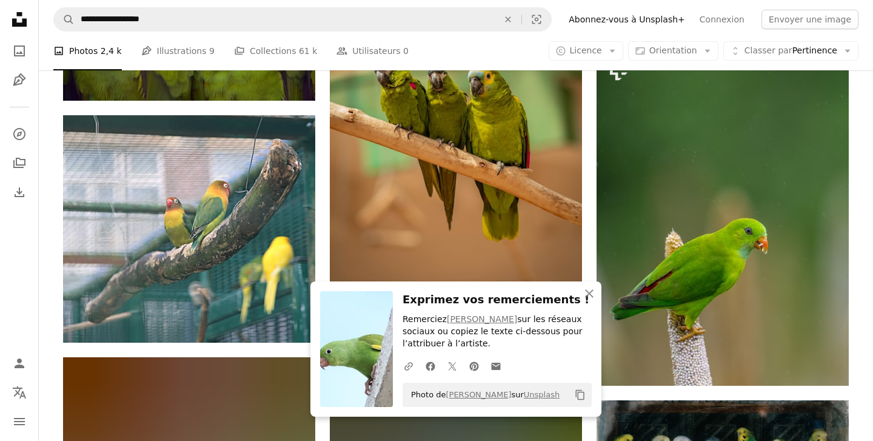
scroll to position [1695, 0]
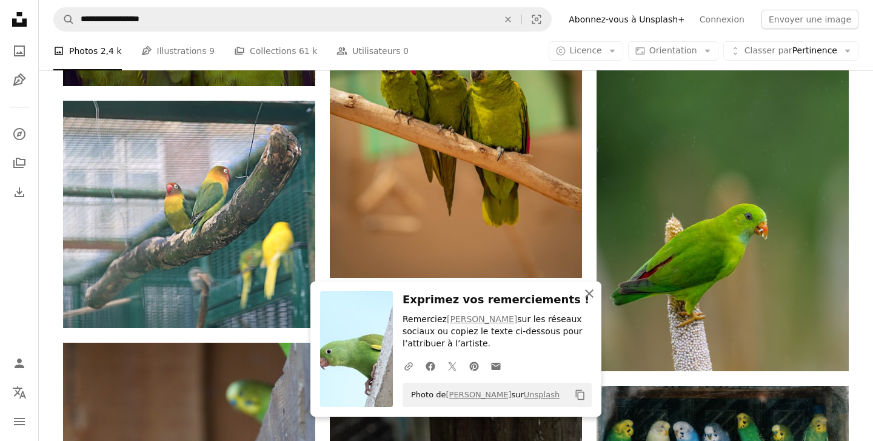
click at [589, 294] on icon "button" at bounding box center [589, 293] width 8 height 8
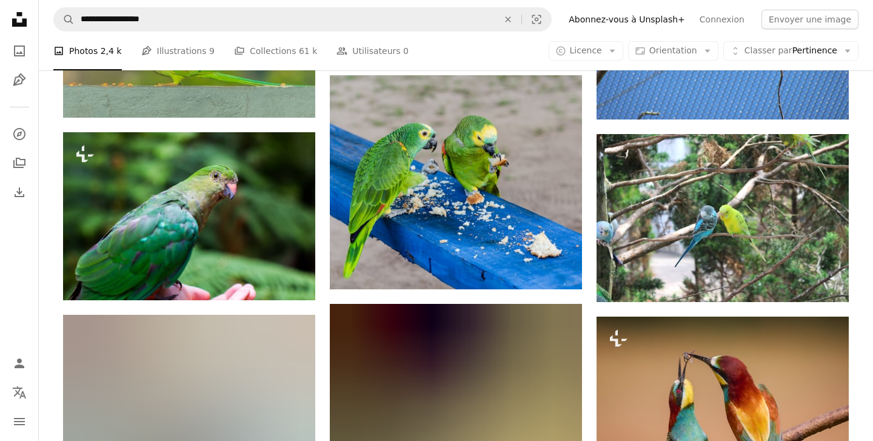
scroll to position [8233, 0]
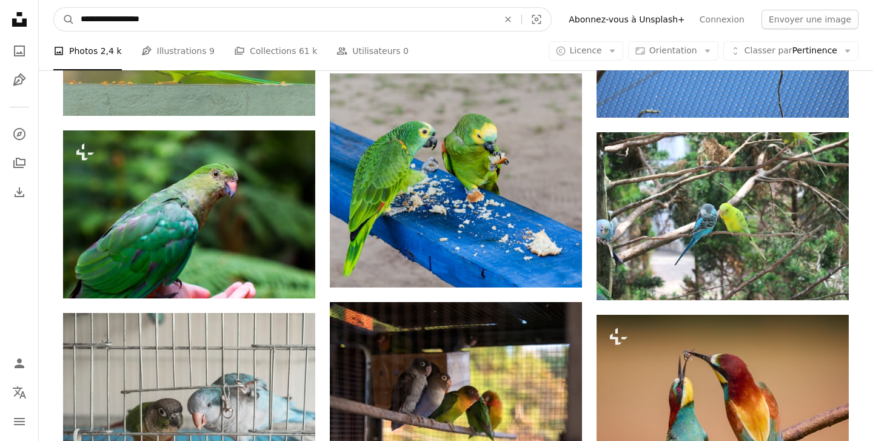
drag, startPoint x: 173, startPoint y: 16, endPoint x: 123, endPoint y: 16, distance: 51.0
click at [123, 16] on input "**********" at bounding box center [285, 19] width 420 height 23
type input "**********"
click at [54, 8] on button "A magnifying glass" at bounding box center [64, 19] width 21 height 23
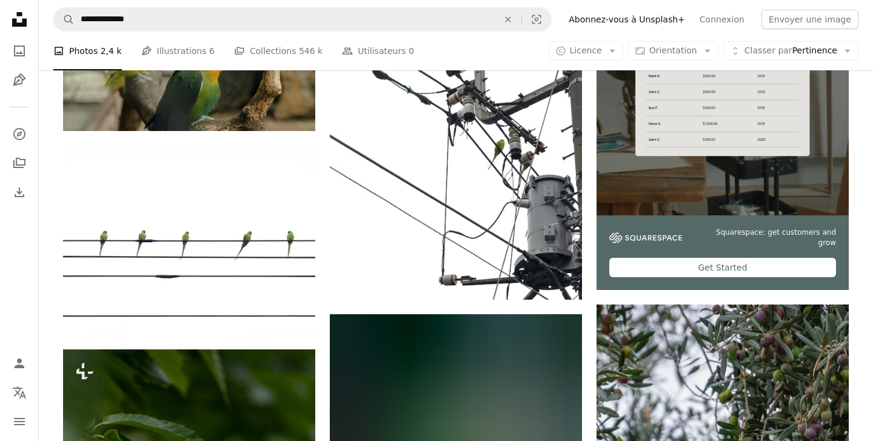
scroll to position [340, 0]
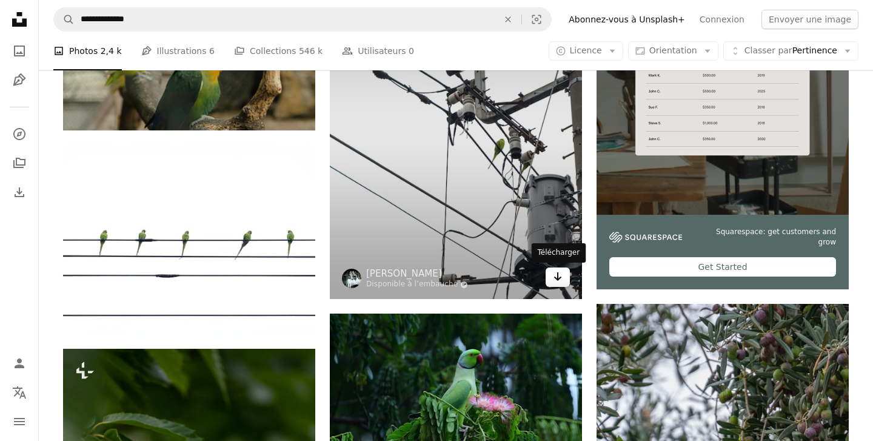
click at [562, 282] on icon "Arrow pointing down" at bounding box center [558, 276] width 10 height 15
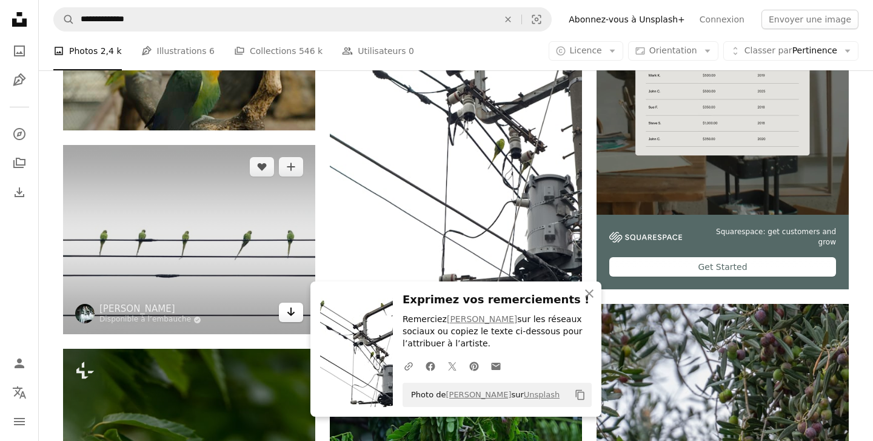
click at [290, 308] on icon "Arrow pointing down" at bounding box center [291, 312] width 10 height 15
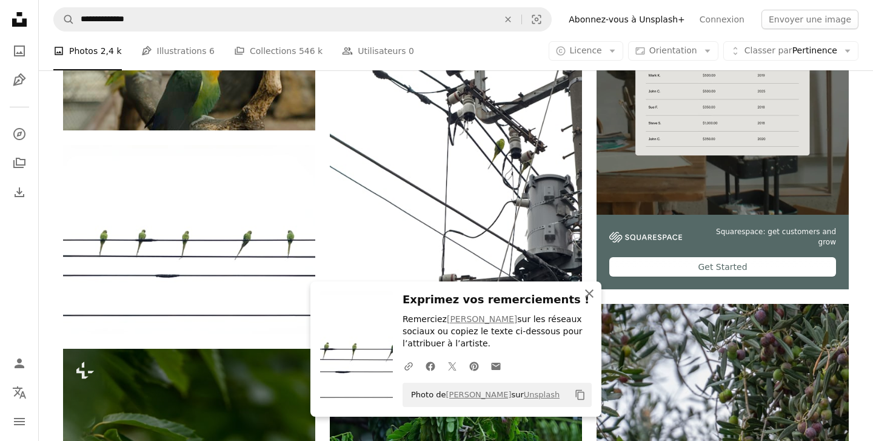
click at [587, 295] on icon "button" at bounding box center [589, 293] width 8 height 8
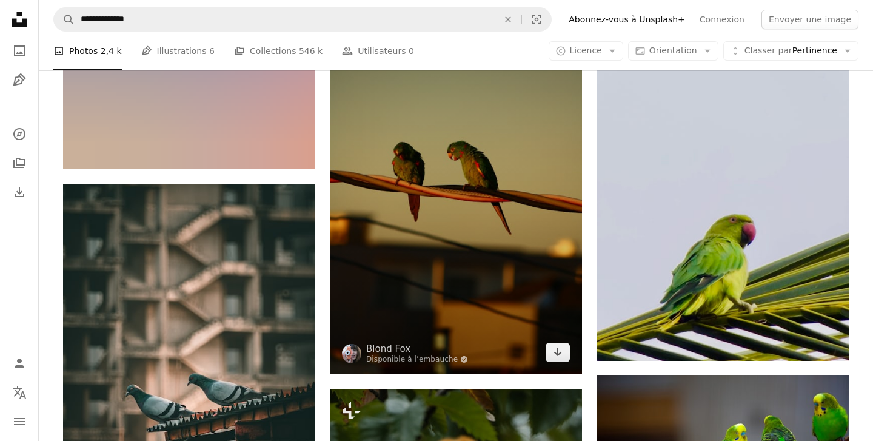
scroll to position [3024, 0]
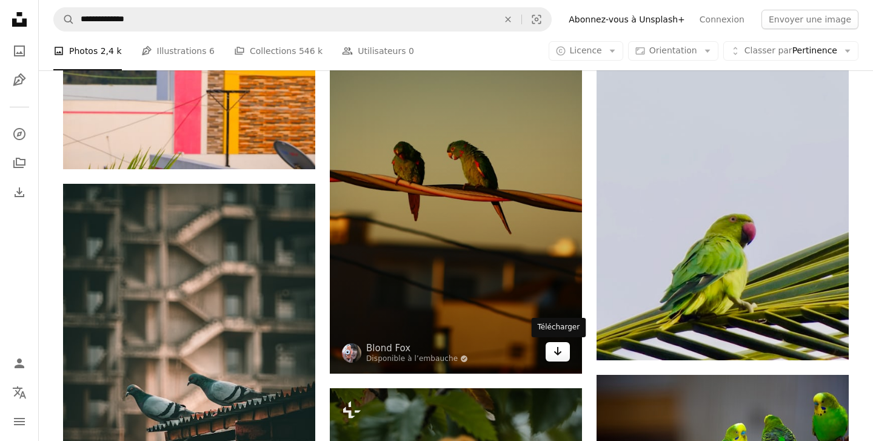
click at [560, 349] on icon "Arrow pointing down" at bounding box center [558, 351] width 10 height 15
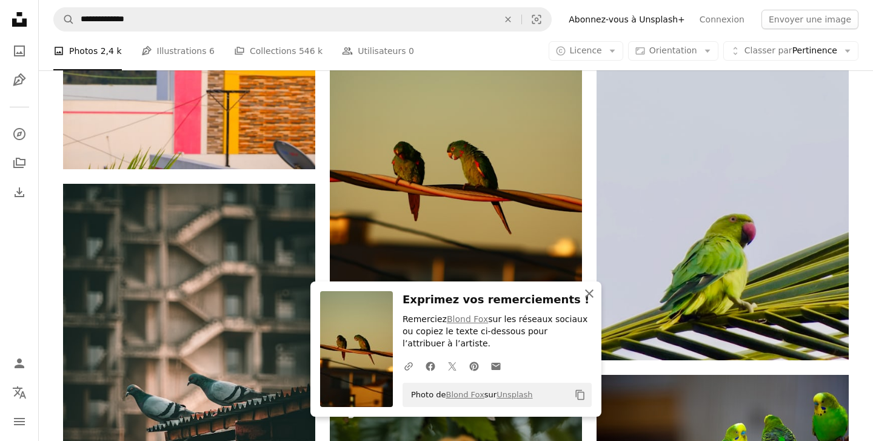
click at [590, 291] on icon "An X shape" at bounding box center [589, 293] width 15 height 15
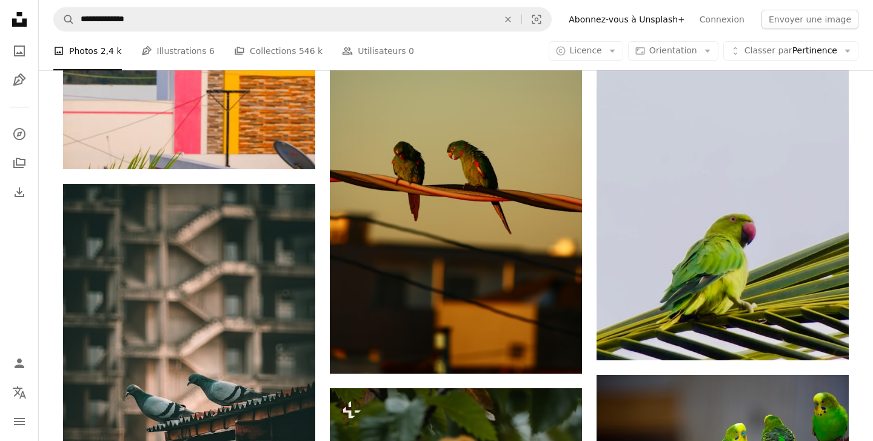
click at [590, 319] on div "Plus sign for Unsplash+ A heart A plus sign Maria Ivanova Pour Unsplash+ A lock…" at bounding box center [456, 126] width 786 height 5697
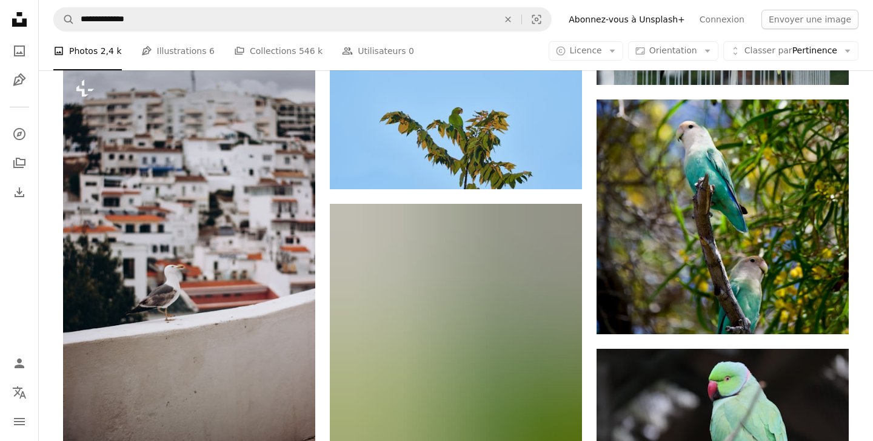
scroll to position [8955, 0]
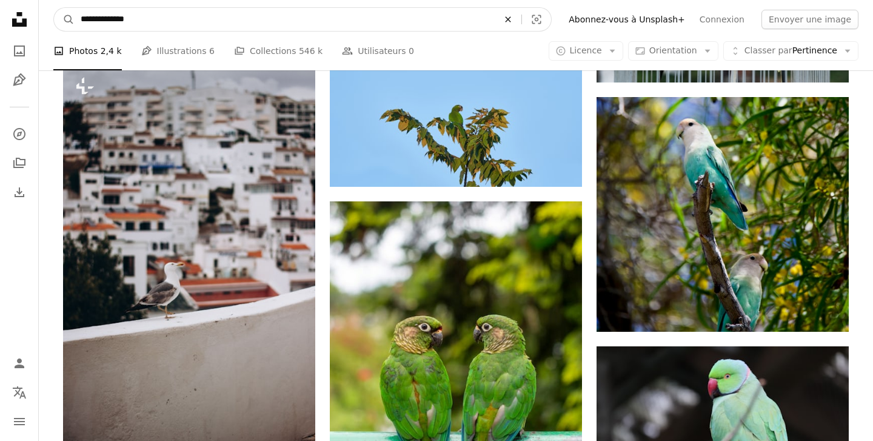
click at [522, 20] on icon "An X shape" at bounding box center [508, 20] width 27 height 10
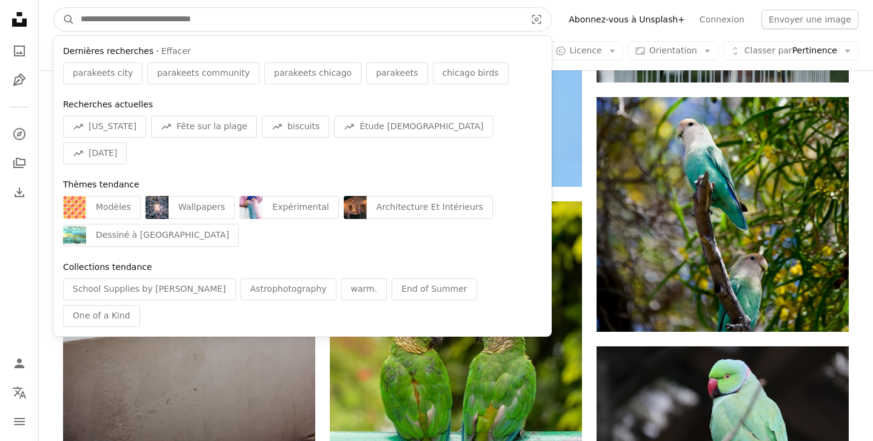
click at [475, 18] on input "Rechercher des visuels sur tout le site" at bounding box center [299, 19] width 448 height 23
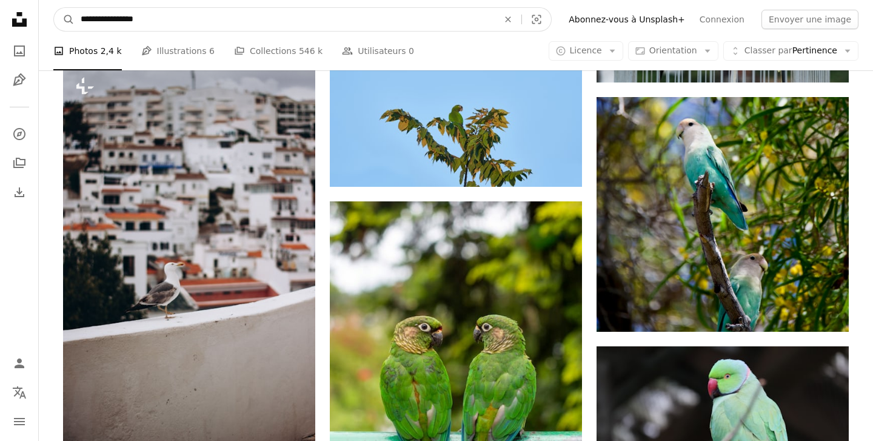
type input "**********"
click button "A magnifying glass" at bounding box center [64, 19] width 21 height 23
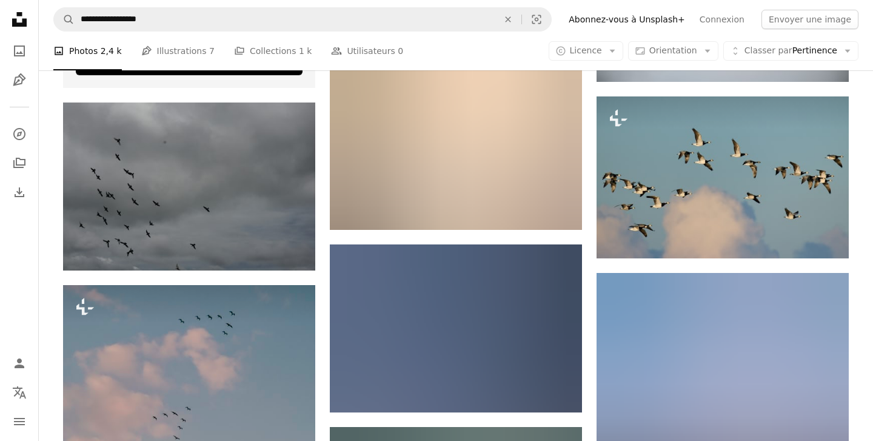
scroll to position [2150, 0]
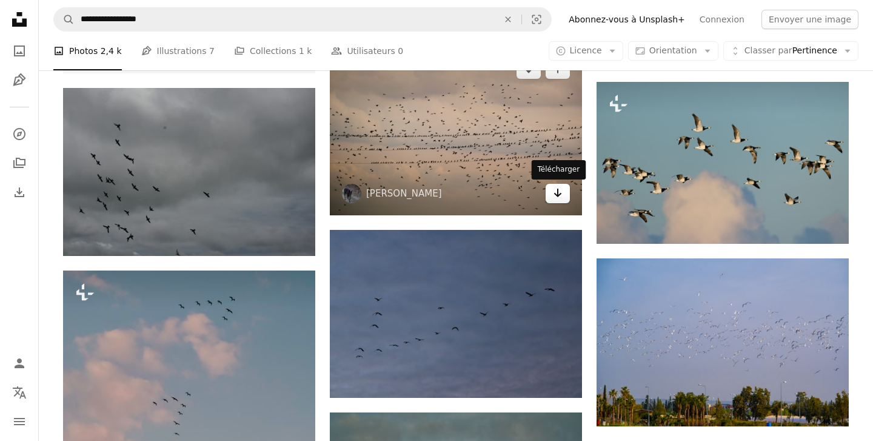
click at [565, 199] on link "Arrow pointing down" at bounding box center [558, 193] width 24 height 19
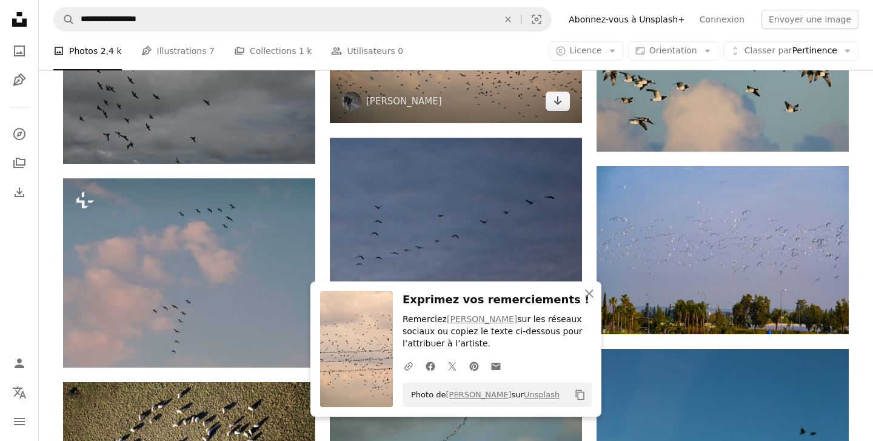
scroll to position [2251, 0]
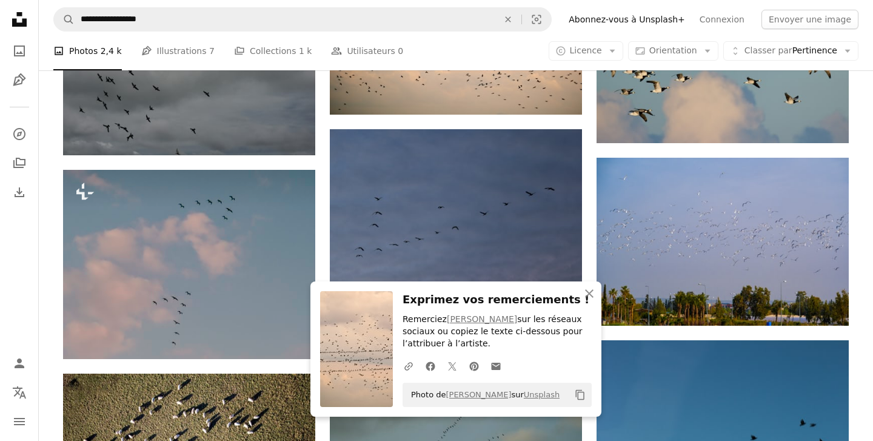
click at [325, 239] on div "Plus sign for Unsplash+ A heart A plus sign Getty Images Pour Unsplash+ A lock …" at bounding box center [456, 338] width 786 height 4572
click at [590, 298] on icon "An X shape" at bounding box center [589, 293] width 15 height 15
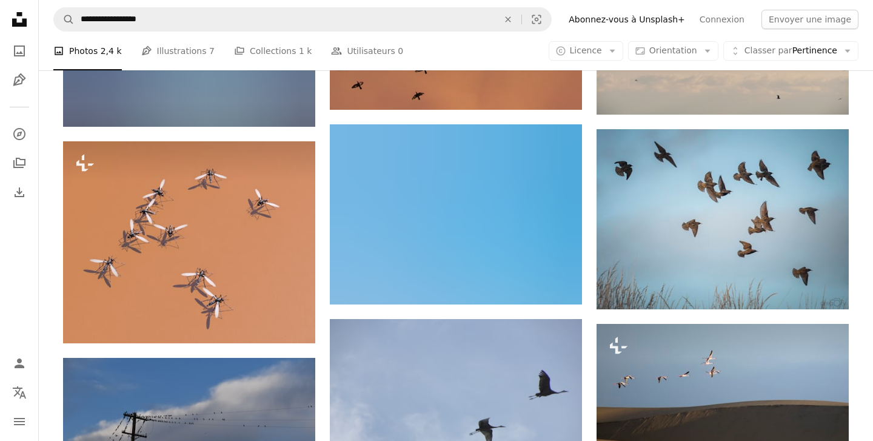
scroll to position [5342, 0]
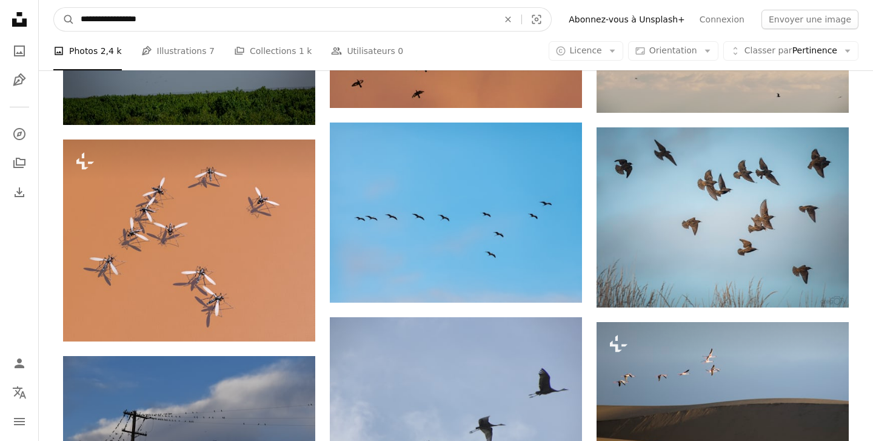
click at [167, 24] on input "**********" at bounding box center [285, 19] width 420 height 23
type input "********"
click at [54, 8] on button "A magnifying glass" at bounding box center [64, 19] width 21 height 23
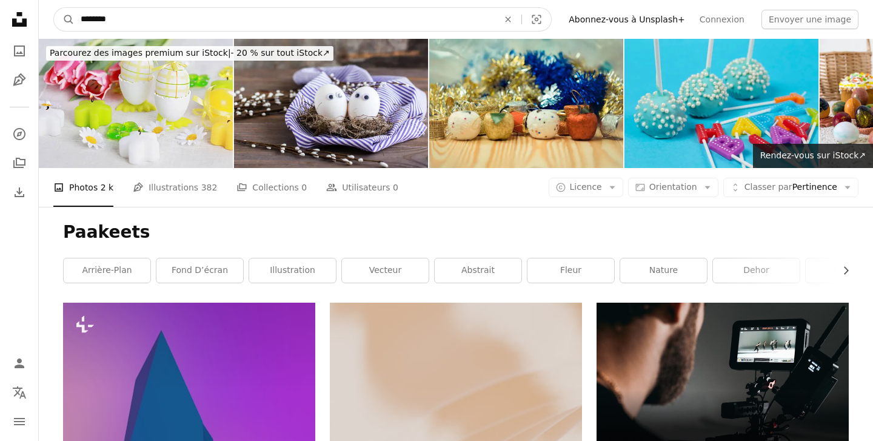
click at [92, 15] on input "********" at bounding box center [285, 19] width 420 height 23
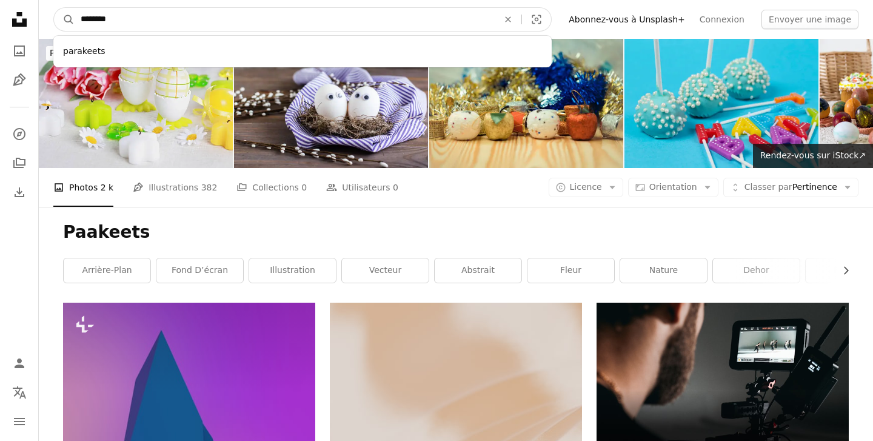
click at [54, 8] on button "A magnifying glass" at bounding box center [64, 19] width 21 height 23
type input "*********"
click at [54, 8] on button "A magnifying glass" at bounding box center [64, 19] width 21 height 23
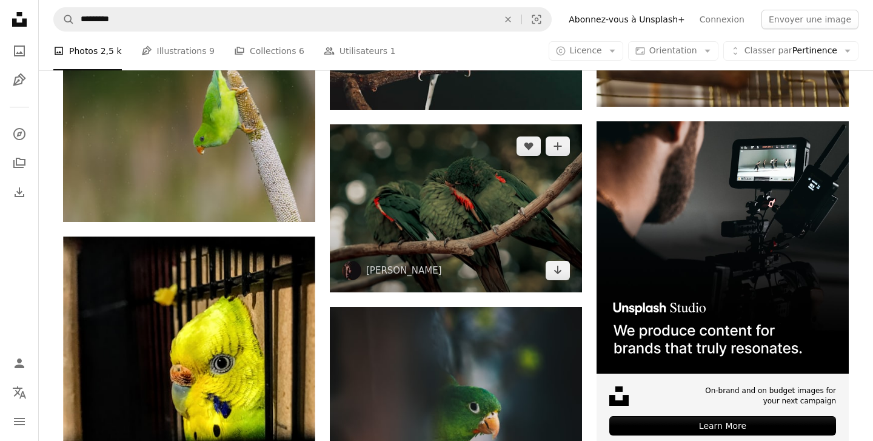
scroll to position [4349, 0]
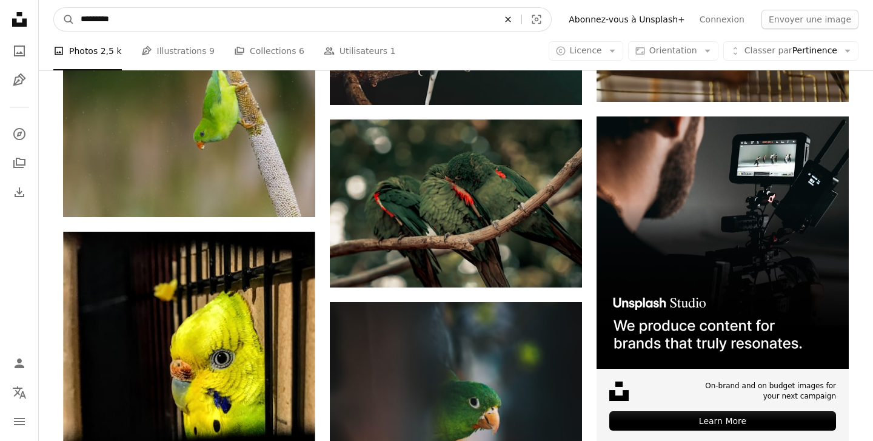
click at [522, 22] on icon "An X shape" at bounding box center [508, 20] width 27 height 10
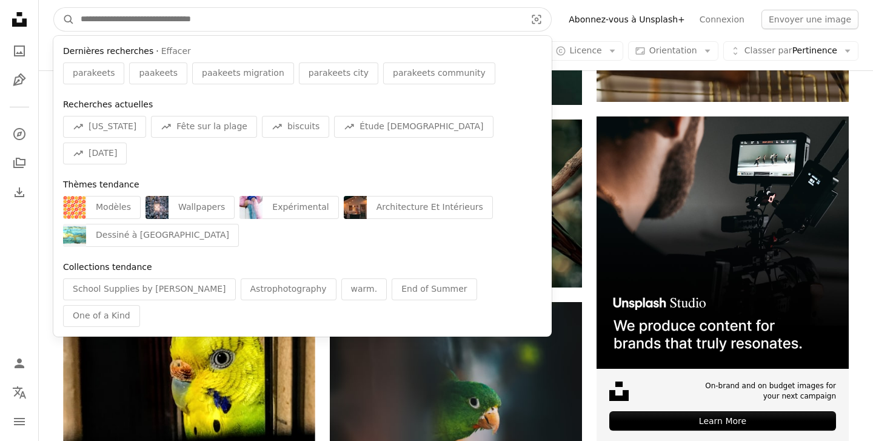
click at [495, 15] on input "Rechercher des visuels sur tout le site" at bounding box center [299, 19] width 448 height 23
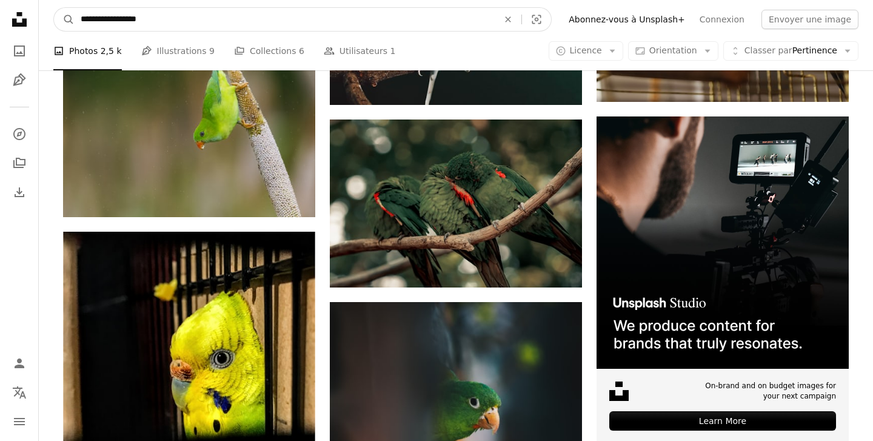
type input "**********"
click button "A magnifying glass" at bounding box center [64, 19] width 21 height 23
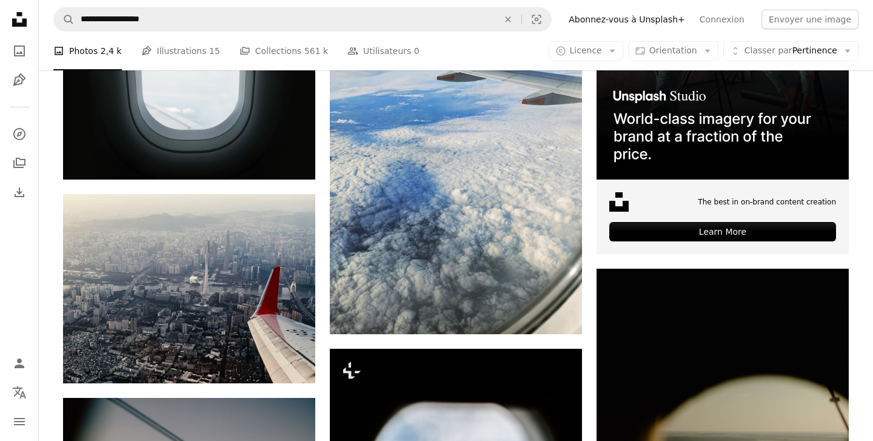
scroll to position [406, 0]
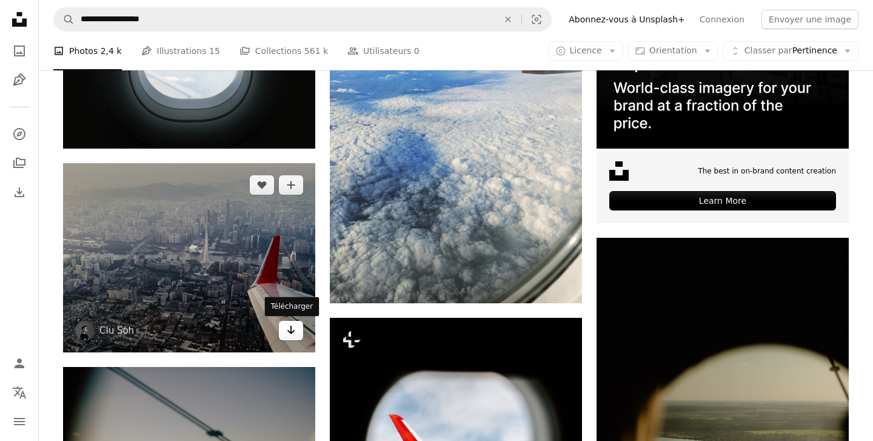
click at [296, 331] on link "Arrow pointing down" at bounding box center [291, 330] width 24 height 19
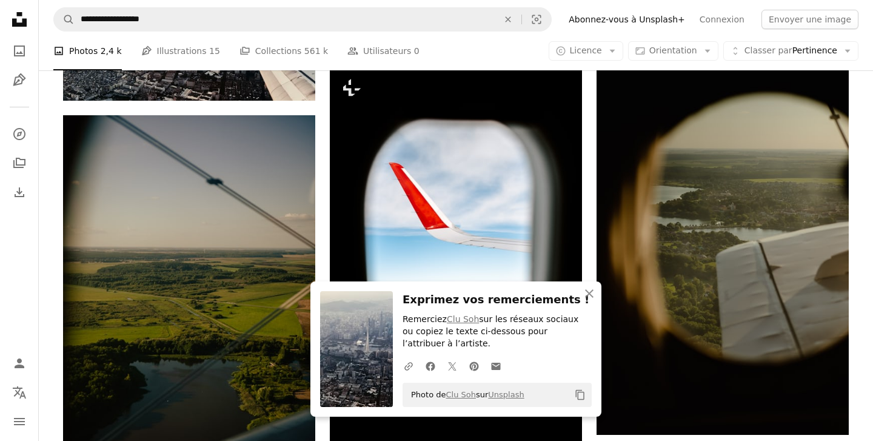
scroll to position [665, 0]
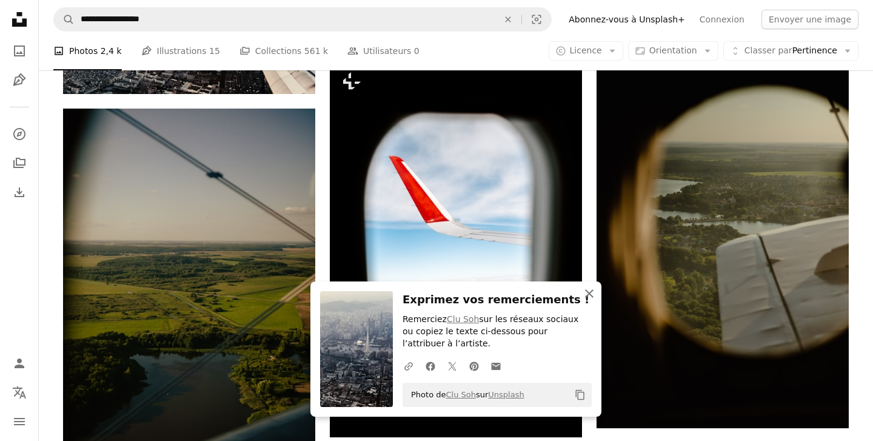
click at [594, 296] on icon "An X shape" at bounding box center [589, 293] width 15 height 15
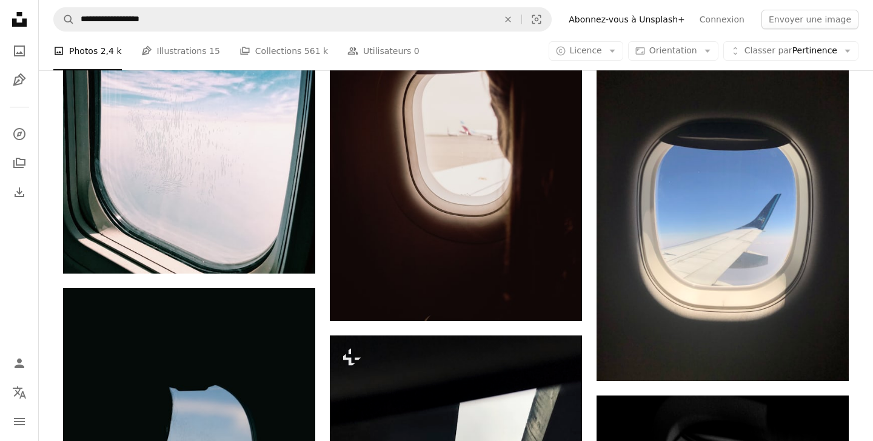
scroll to position [2601, 0]
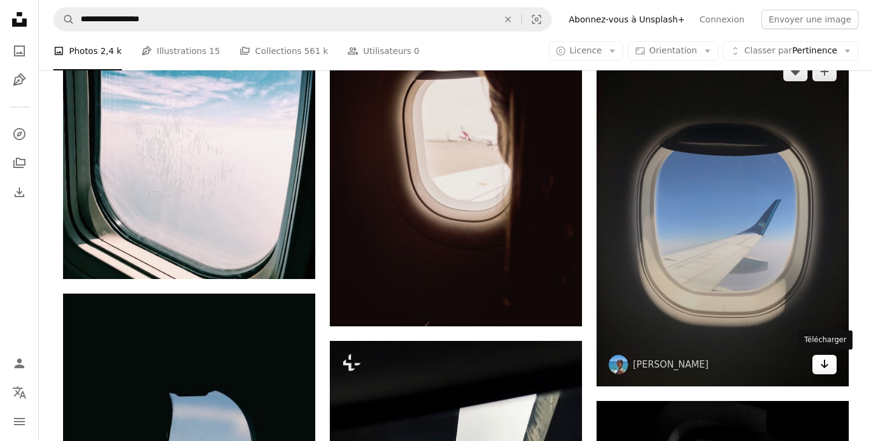
click at [829, 365] on icon "Arrow pointing down" at bounding box center [825, 364] width 10 height 15
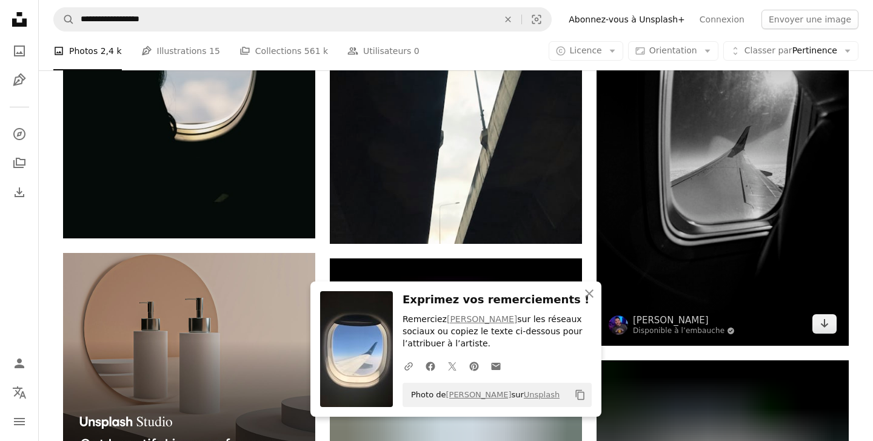
scroll to position [3051, 0]
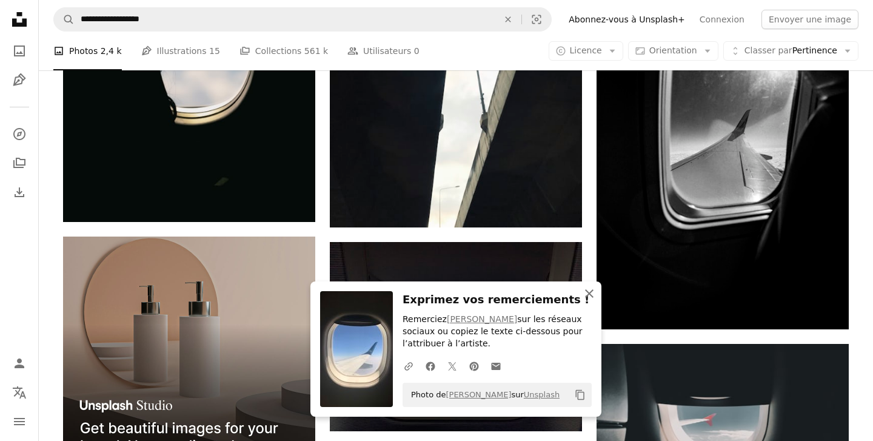
click at [591, 297] on icon "An X shape" at bounding box center [589, 293] width 15 height 15
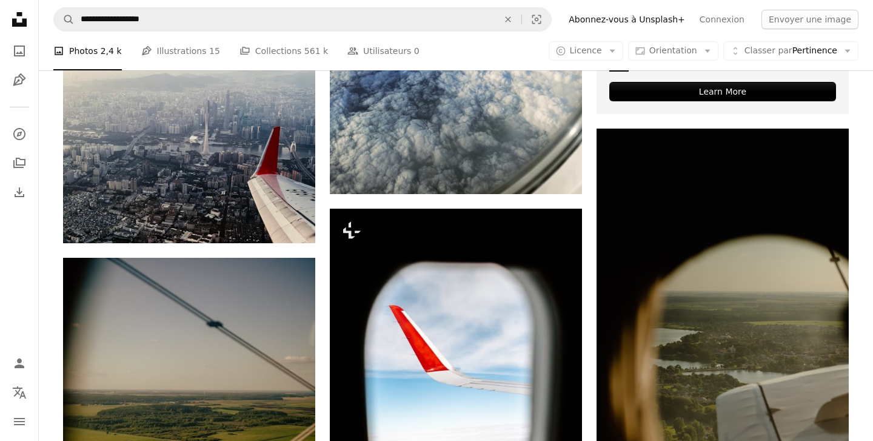
scroll to position [0, 0]
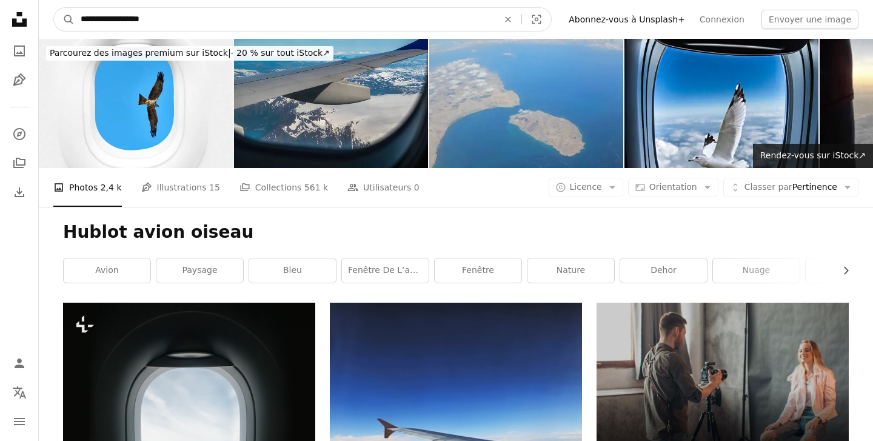
click at [200, 20] on input "**********" at bounding box center [285, 19] width 420 height 23
type input "*"
type input "**********"
click button "A magnifying glass" at bounding box center [64, 19] width 21 height 23
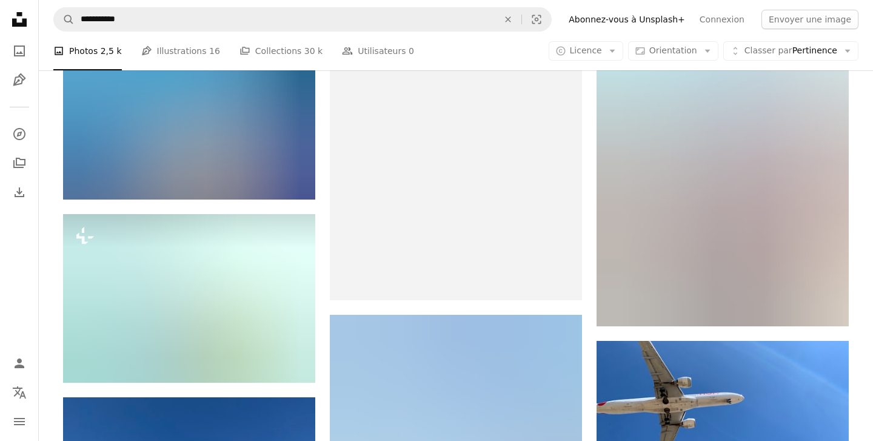
scroll to position [9568, 0]
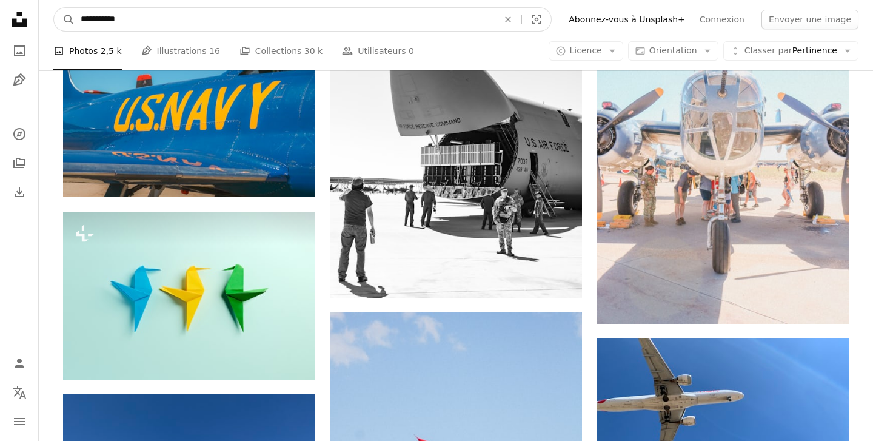
drag, startPoint x: 142, startPoint y: 15, endPoint x: 104, endPoint y: 16, distance: 37.7
click at [104, 16] on input "**********" at bounding box center [285, 19] width 420 height 23
type input "**********"
click button "A magnifying glass" at bounding box center [64, 19] width 21 height 23
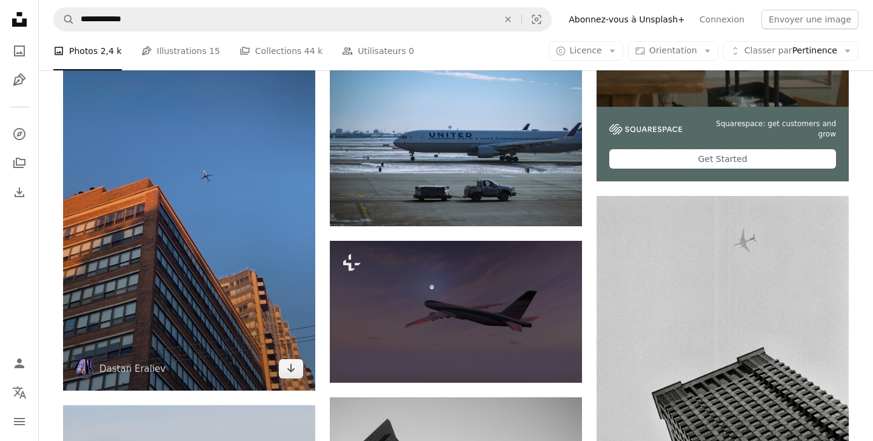
scroll to position [428, 0]
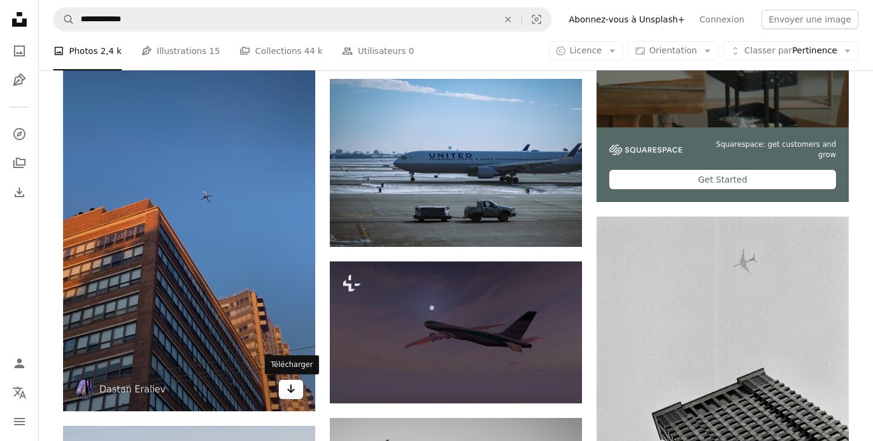
click at [297, 391] on link "Arrow pointing down" at bounding box center [291, 389] width 24 height 19
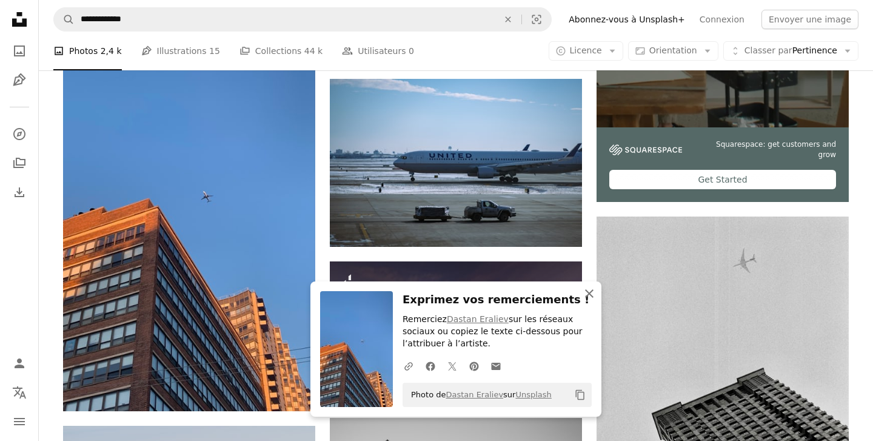
click at [585, 297] on icon "button" at bounding box center [589, 293] width 8 height 8
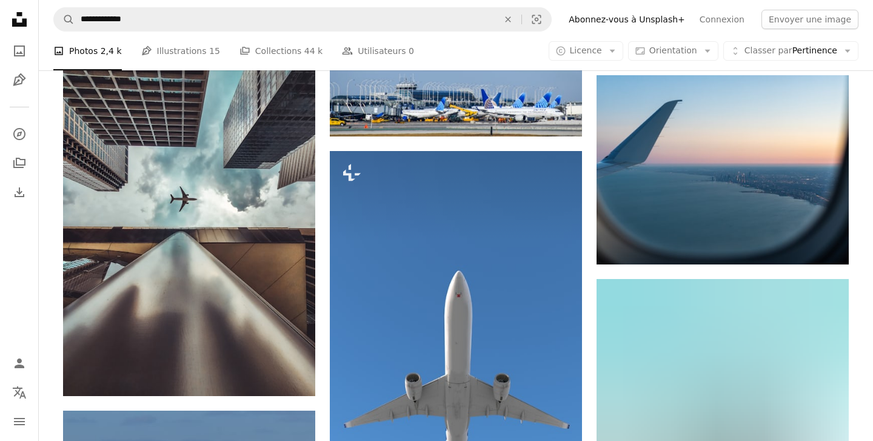
scroll to position [2802, 0]
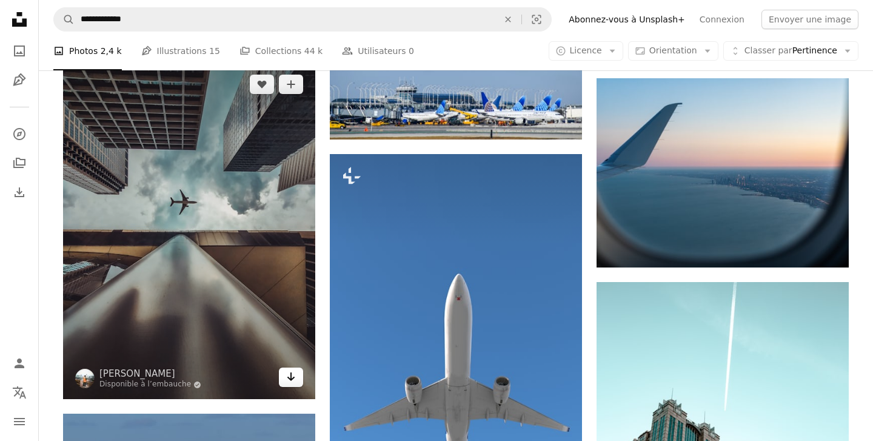
click at [295, 380] on icon "Arrow pointing down" at bounding box center [291, 376] width 10 height 15
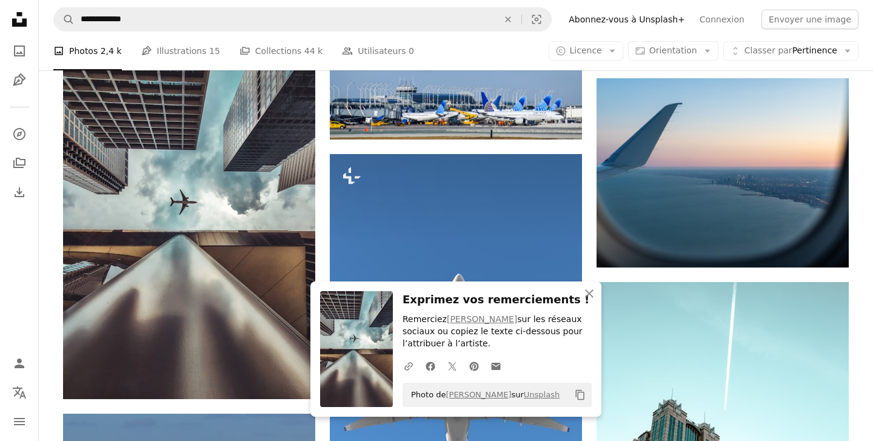
click at [320, 264] on div "Plus sign for Unsplash+ A heart A plus sign Aakash Dhage Pour Unsplash+ A lock …" at bounding box center [456, 118] width 786 height 5237
click at [591, 294] on icon "button" at bounding box center [589, 293] width 8 height 8
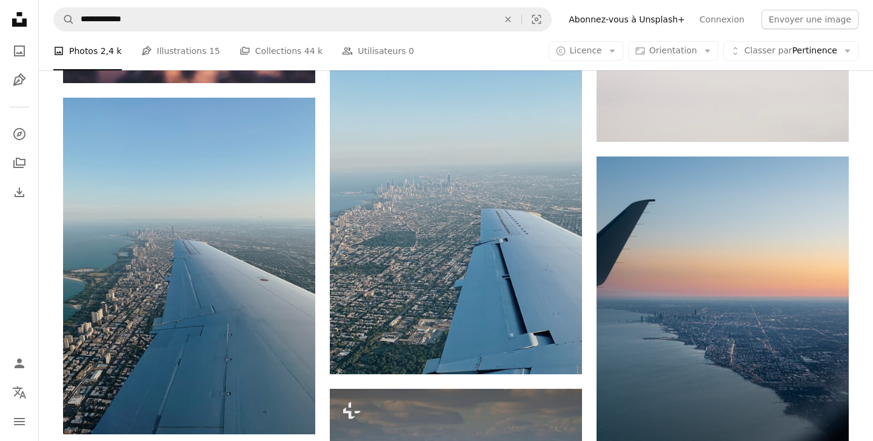
scroll to position [5447, 0]
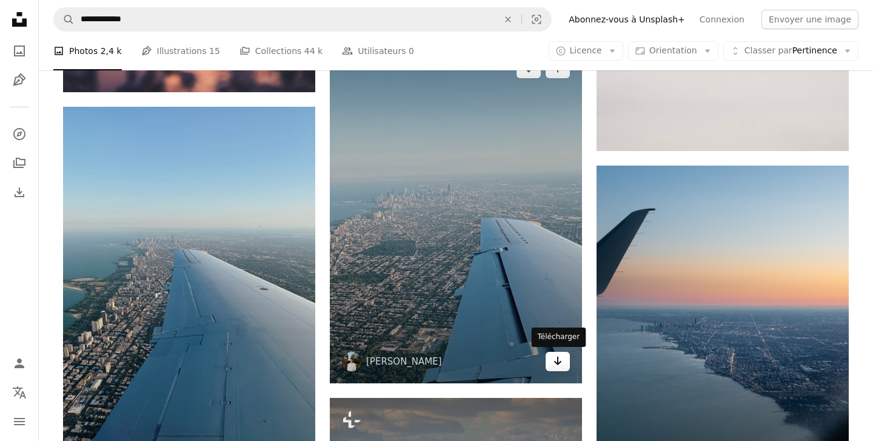
click at [553, 356] on icon "Arrow pointing down" at bounding box center [558, 361] width 10 height 15
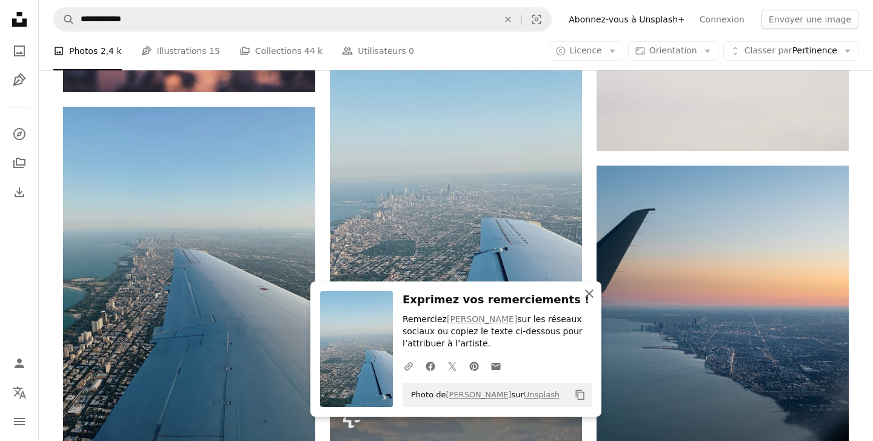
click at [591, 294] on icon "An X shape" at bounding box center [589, 293] width 15 height 15
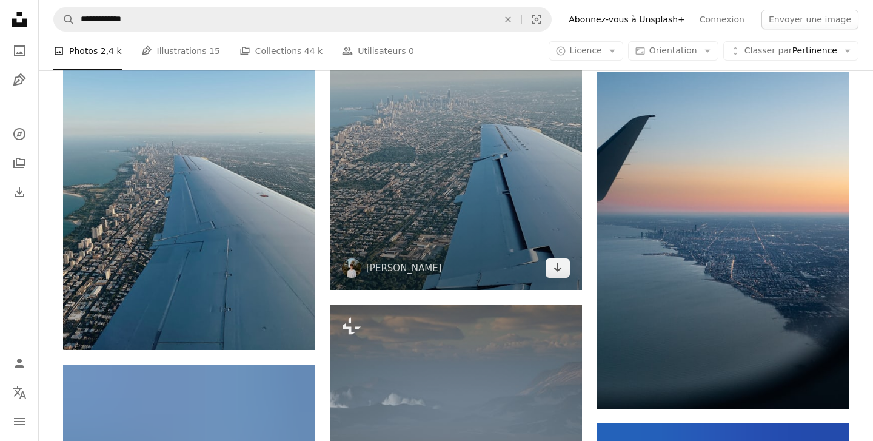
scroll to position [5576, 0]
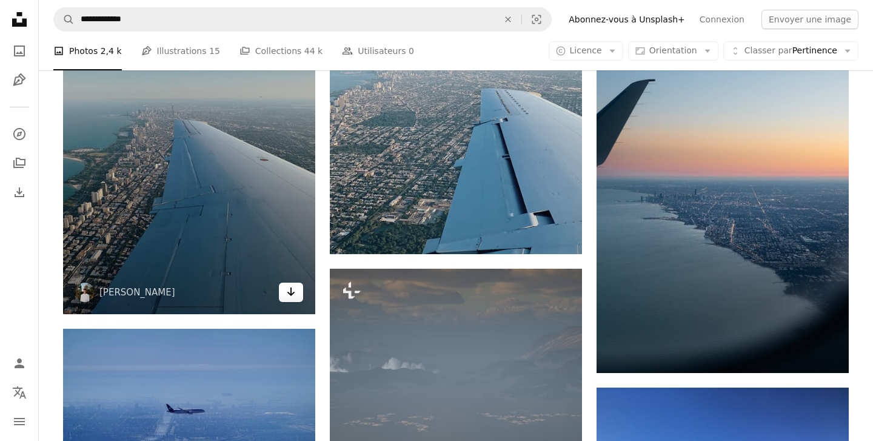
click at [293, 291] on icon "Arrow pointing down" at bounding box center [291, 291] width 10 height 15
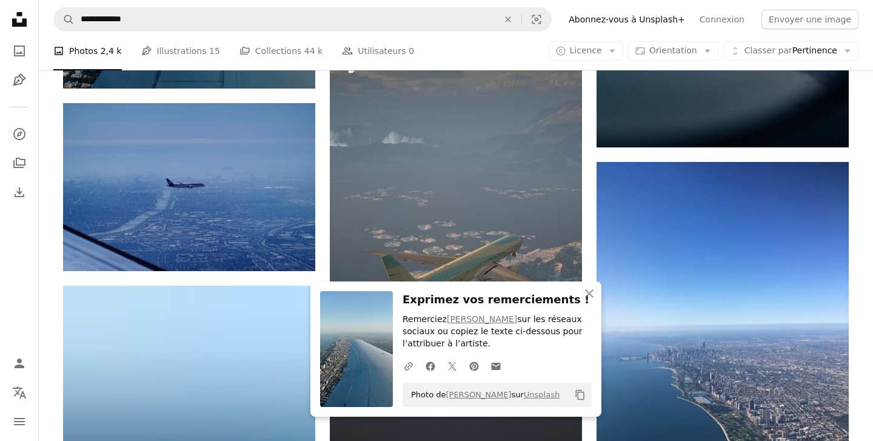
scroll to position [5814, 0]
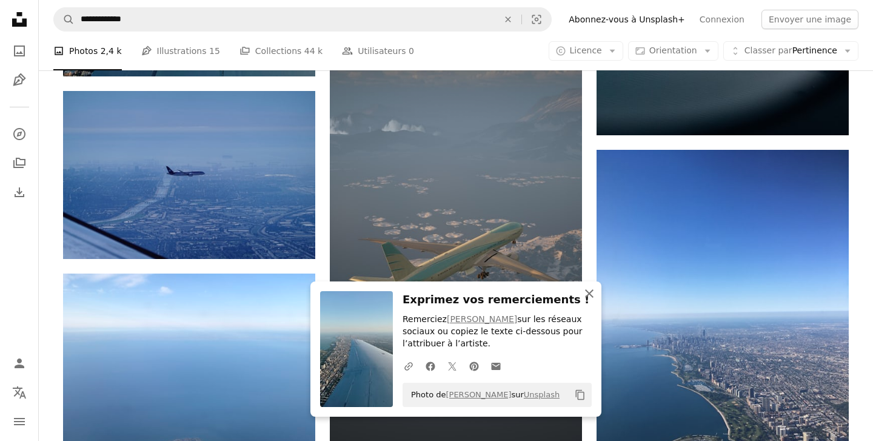
click at [592, 294] on icon "An X shape" at bounding box center [589, 293] width 15 height 15
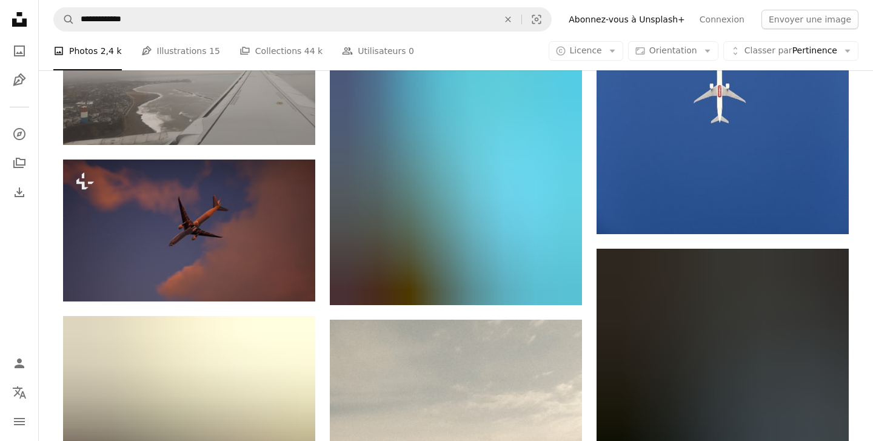
scroll to position [8296, 0]
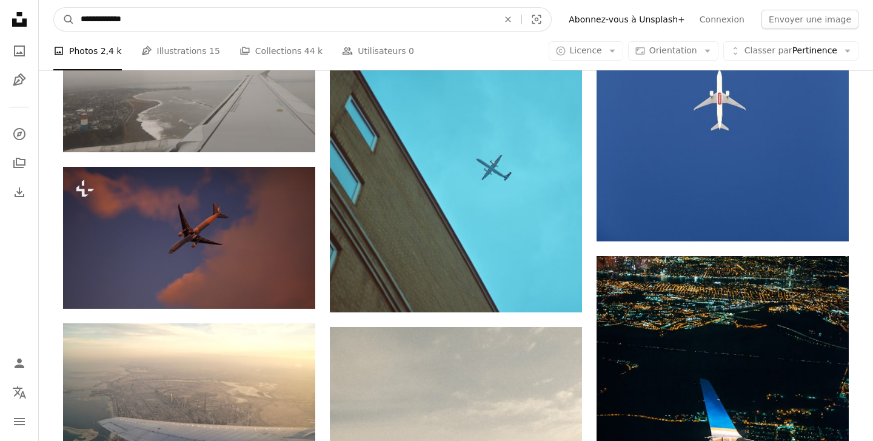
click at [237, 21] on input "**********" at bounding box center [285, 19] width 420 height 23
type input "**********"
click button "A magnifying glass" at bounding box center [64, 19] width 21 height 23
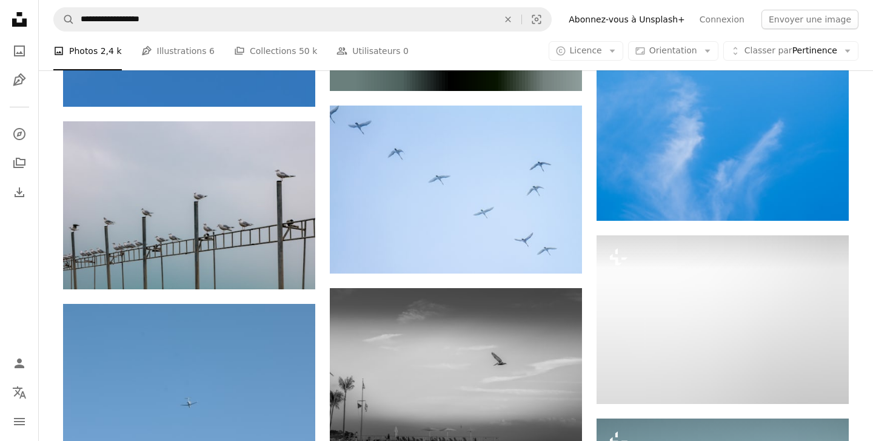
scroll to position [8903, 0]
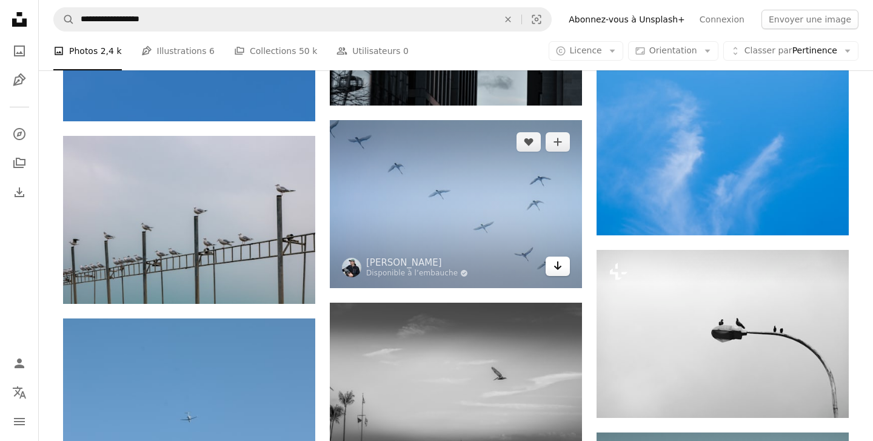
click at [564, 264] on link "Arrow pointing down" at bounding box center [558, 266] width 24 height 19
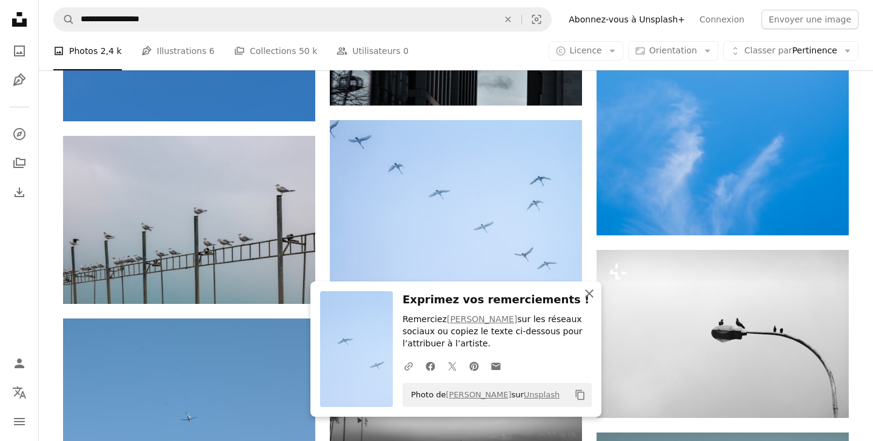
click at [588, 295] on icon "An X shape" at bounding box center [589, 293] width 15 height 15
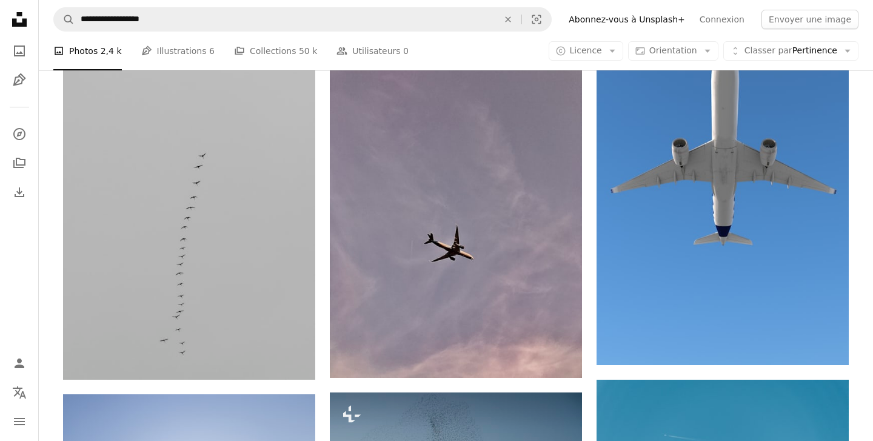
scroll to position [13441, 0]
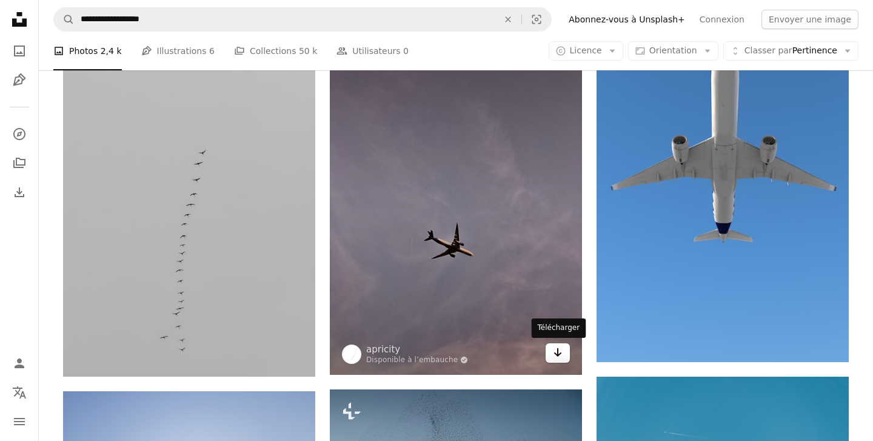
click at [560, 355] on icon "Arrow pointing down" at bounding box center [558, 352] width 10 height 15
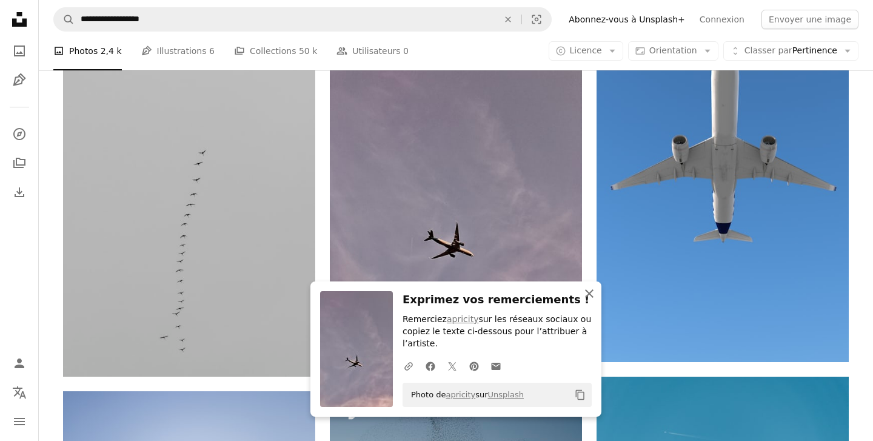
click at [586, 295] on icon "An X shape" at bounding box center [589, 293] width 15 height 15
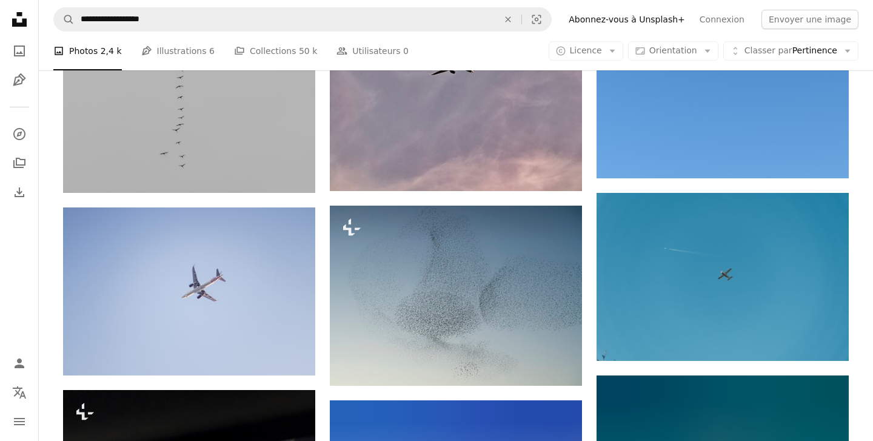
scroll to position [13828, 0]
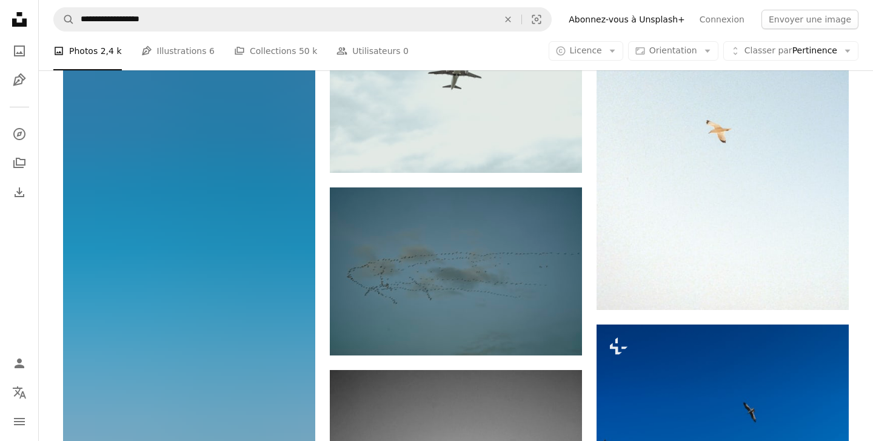
scroll to position [16127, 0]
